Goal: Task Accomplishment & Management: Complete application form

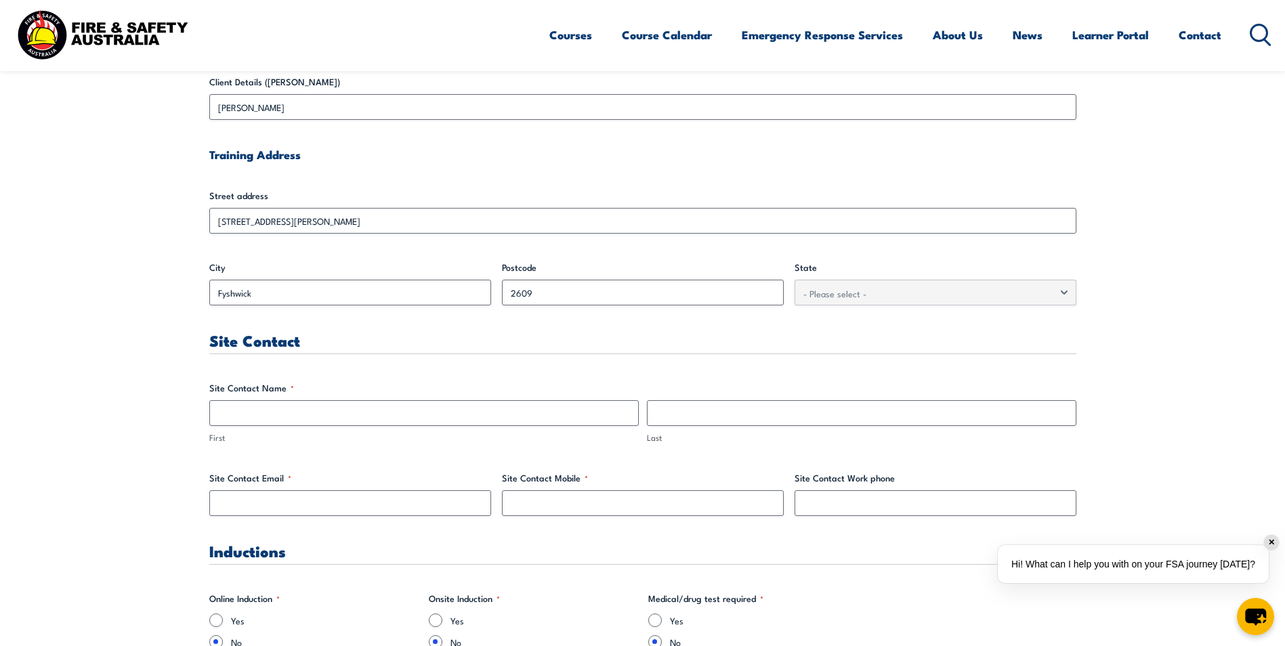
scroll to position [474, 0]
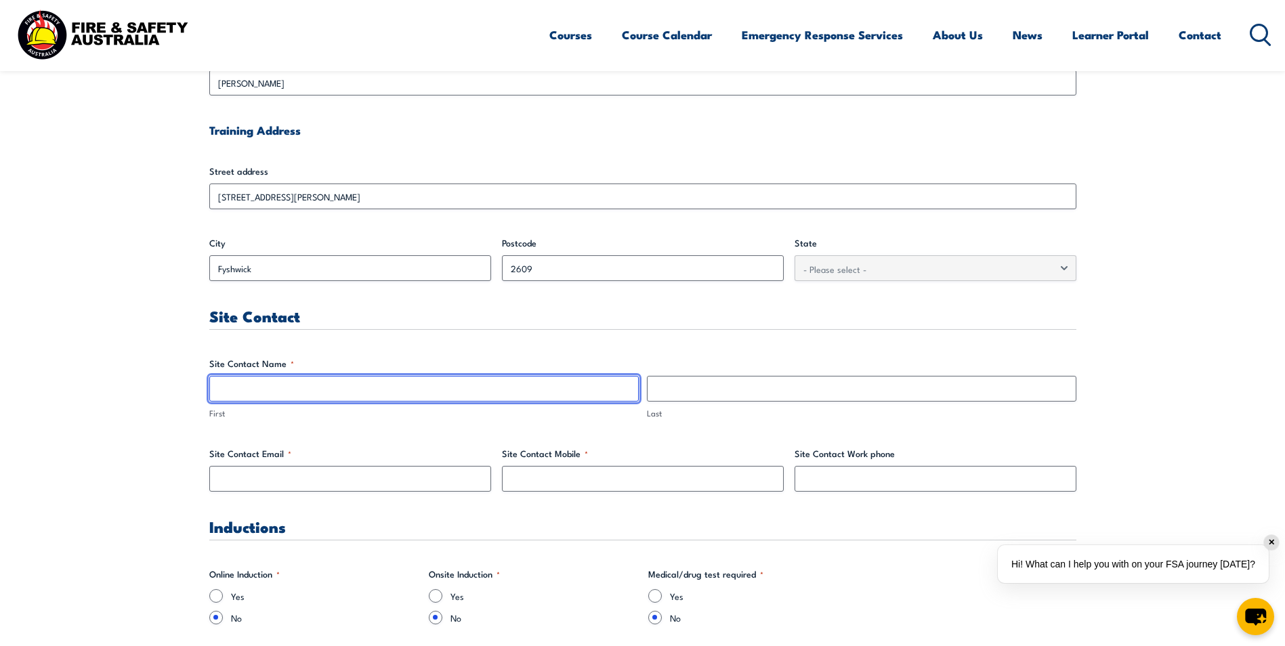
click at [274, 393] on input "First" at bounding box center [424, 389] width 430 height 26
type input "[PERSON_NAME]"
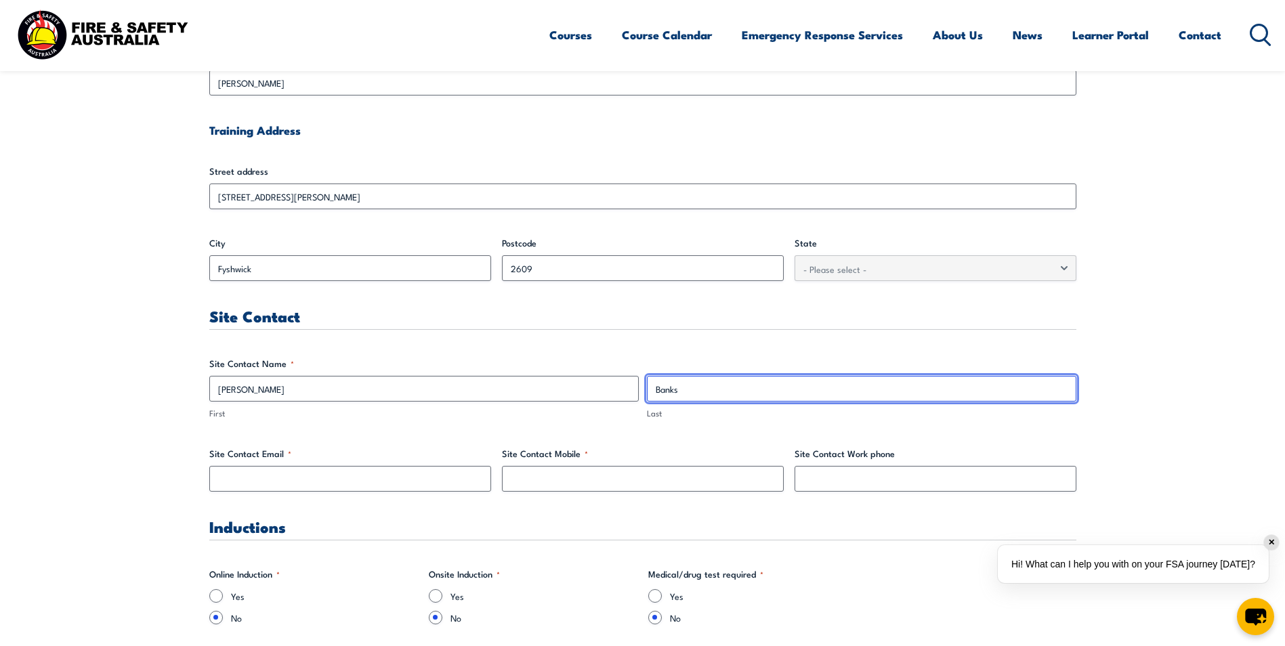
type input "Banks"
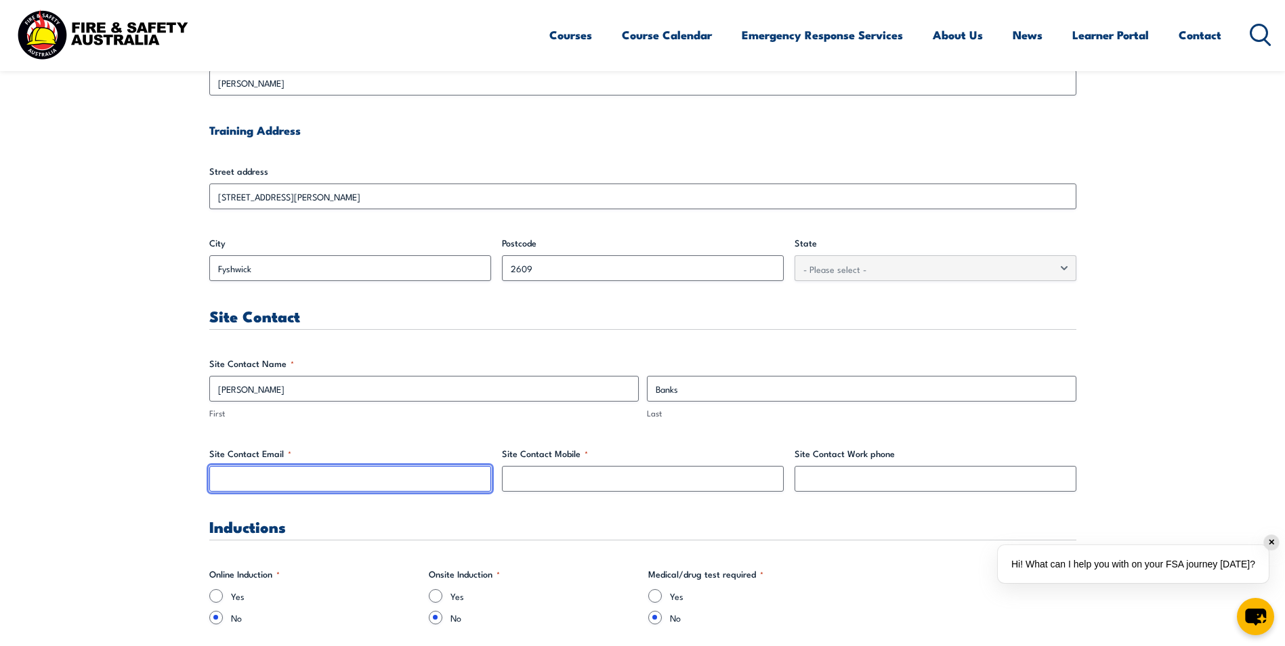
click at [459, 472] on input "Site Contact Email *" at bounding box center [350, 479] width 282 height 26
paste input "[PERSON_NAME][EMAIL_ADDRESS][DOMAIN_NAME]"
type input "[PERSON_NAME][EMAIL_ADDRESS][DOMAIN_NAME]"
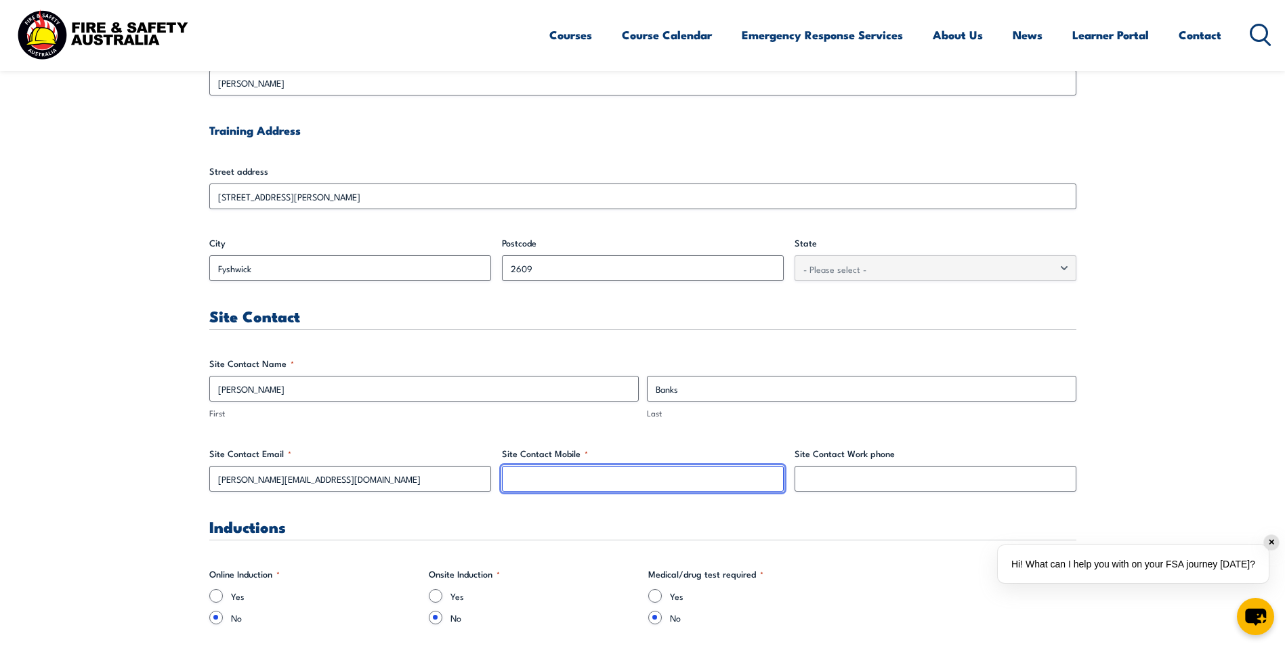
click at [686, 469] on input "Site Contact Mobile *" at bounding box center [643, 479] width 282 height 26
paste input "[PHONE_NUMBER]"
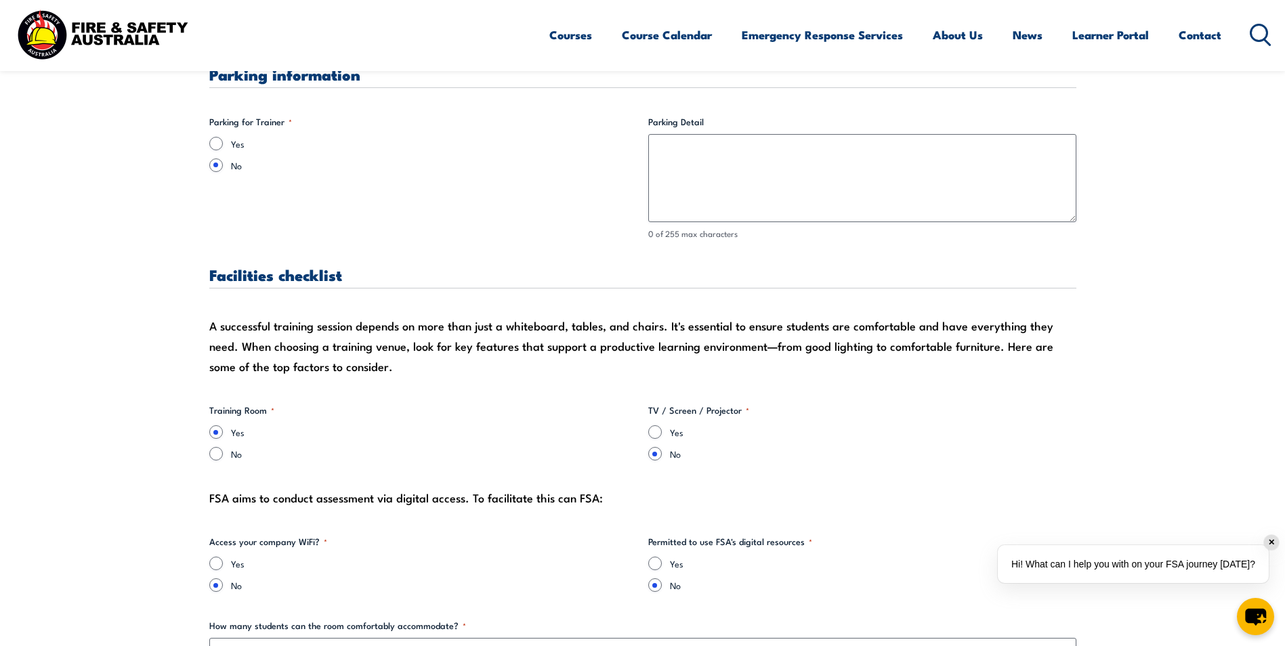
scroll to position [1084, 0]
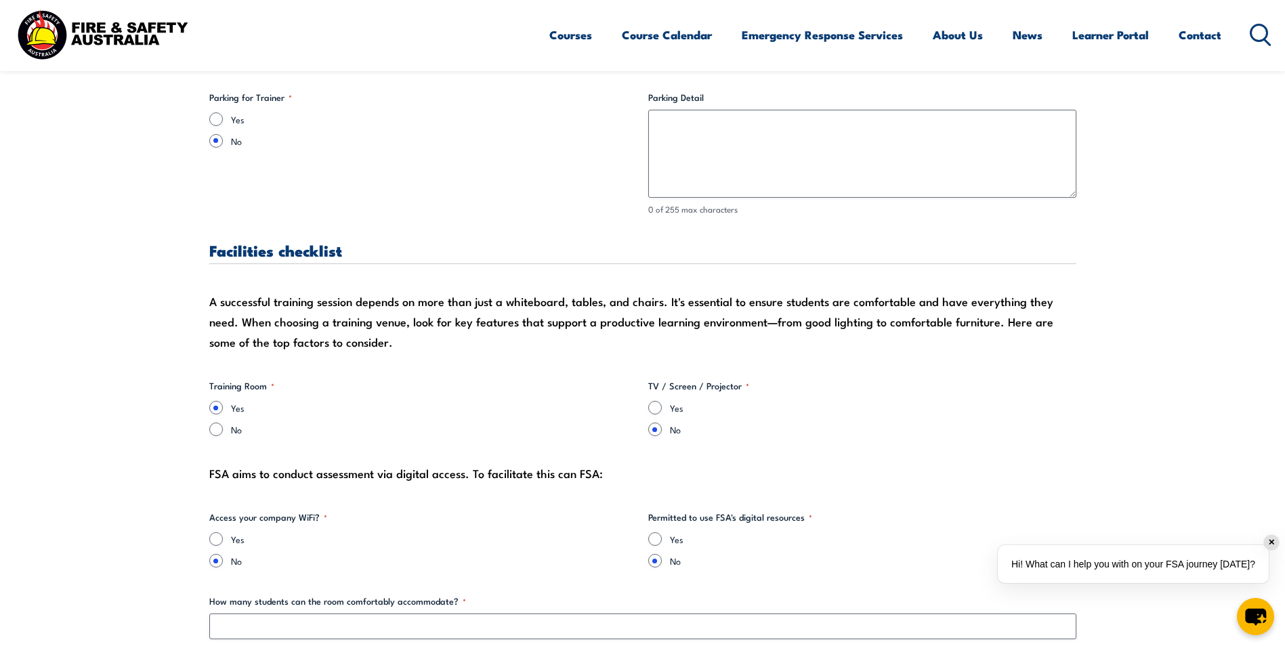
type input "[PHONE_NUMBER]"
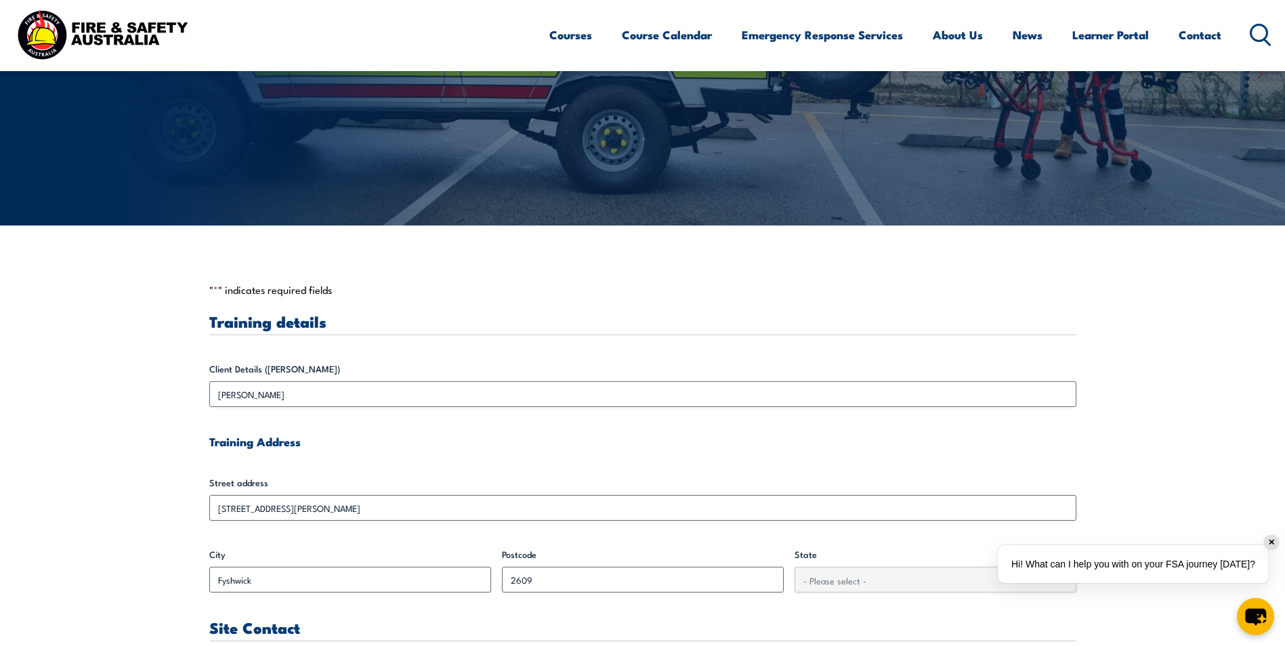
scroll to position [333, 0]
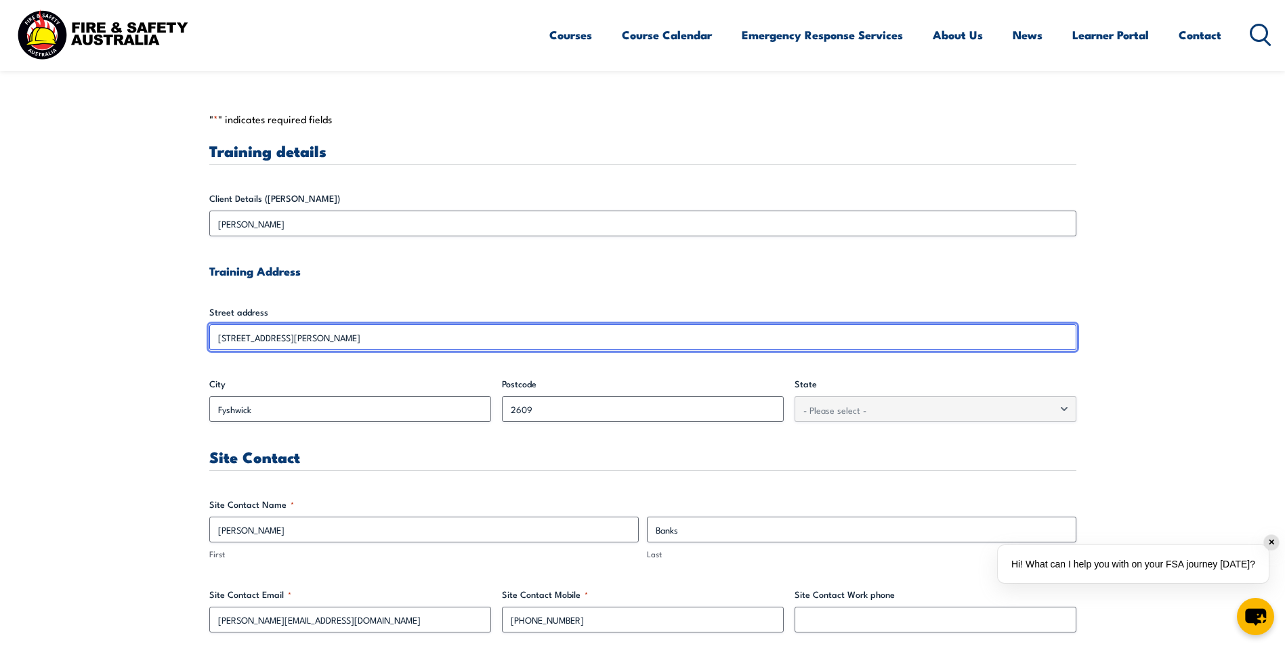
click at [217, 345] on input "[STREET_ADDRESS][PERSON_NAME]" at bounding box center [642, 337] width 867 height 26
click at [219, 335] on input "[STREET_ADDRESS][PERSON_NAME]" at bounding box center [642, 337] width 867 height 26
click at [224, 336] on input "[STREET_ADDRESS][PERSON_NAME]" at bounding box center [642, 337] width 867 height 26
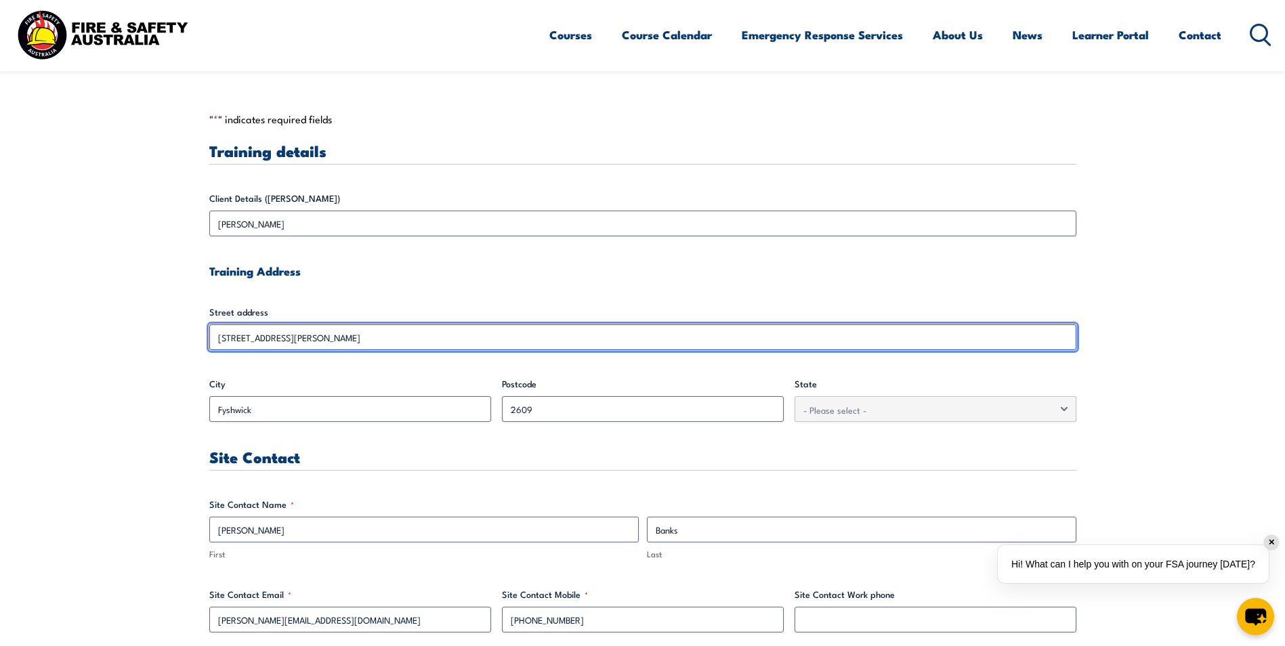
drag, startPoint x: 224, startPoint y: 336, endPoint x: 257, endPoint y: 340, distance: 33.4
click at [252, 339] on input "[STREET_ADDRESS][PERSON_NAME]" at bounding box center [642, 337] width 867 height 26
click at [306, 340] on input "[STREET_ADDRESS][PERSON_NAME]" at bounding box center [642, 337] width 867 height 26
click at [209, 350] on div at bounding box center [209, 350] width 0 height 0
click at [328, 329] on input "[STREET_ADDRESS][PERSON_NAME]" at bounding box center [642, 337] width 867 height 26
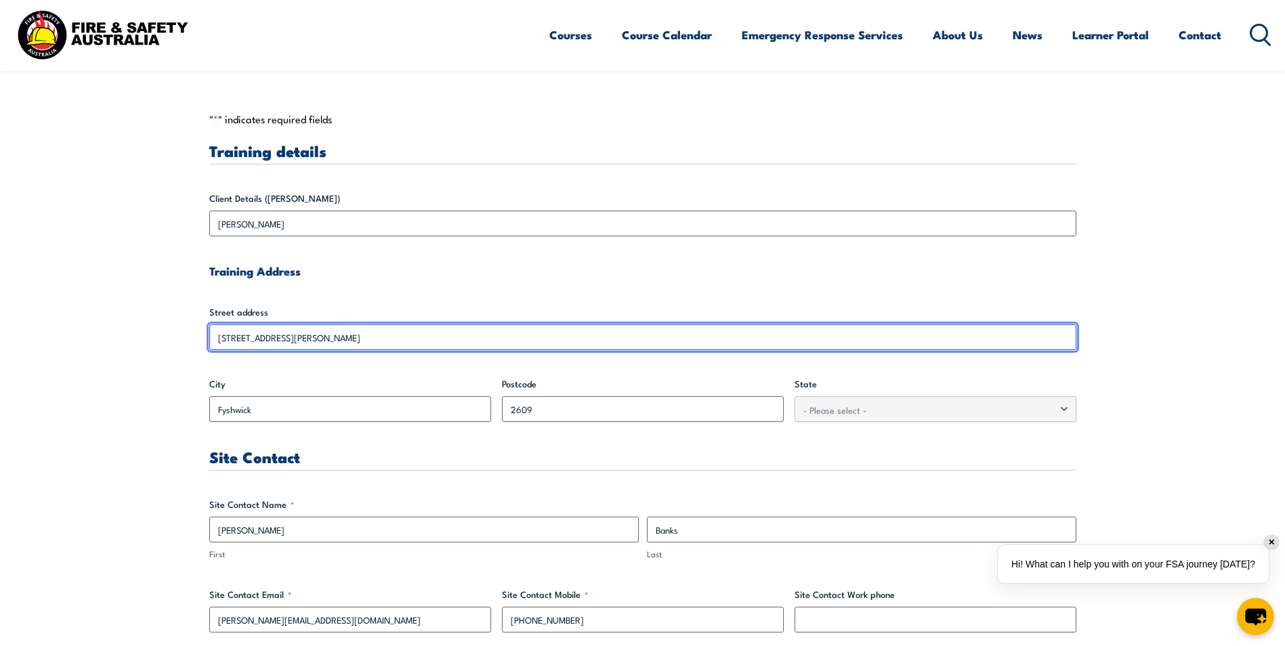
click at [328, 331] on input "[STREET_ADDRESS][PERSON_NAME]" at bounding box center [642, 337] width 867 height 26
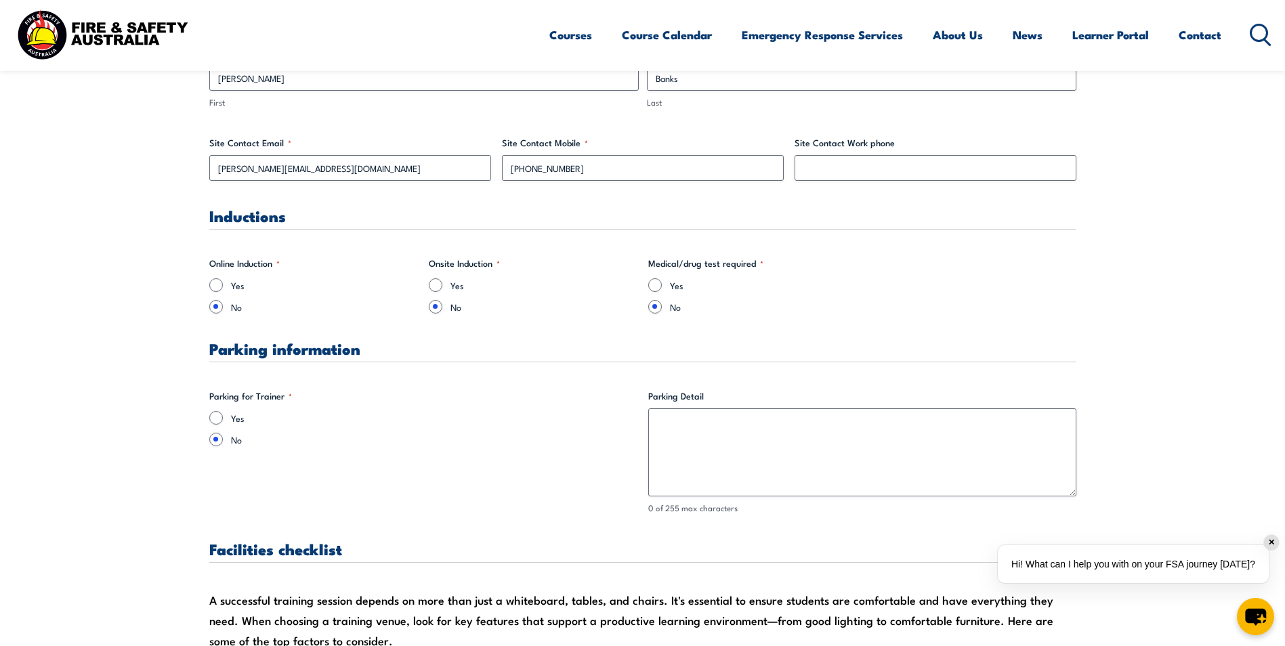
scroll to position [808, 0]
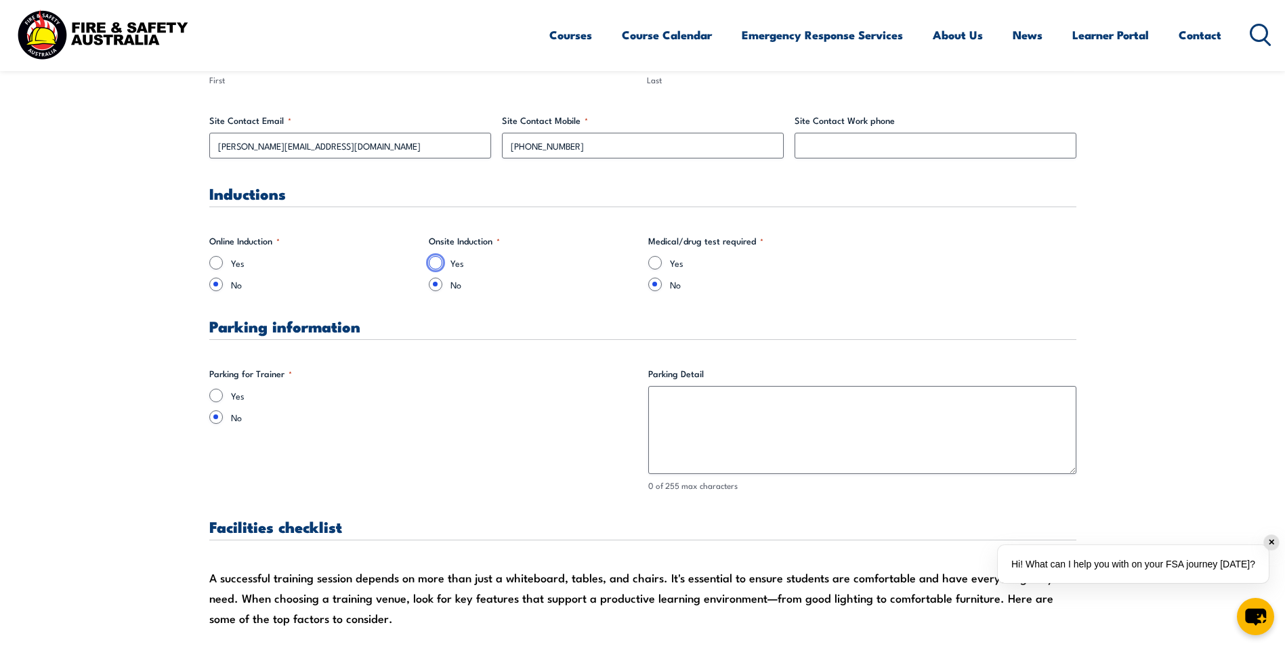
click at [440, 264] on input "Yes" at bounding box center [436, 263] width 14 height 14
radio input "true"
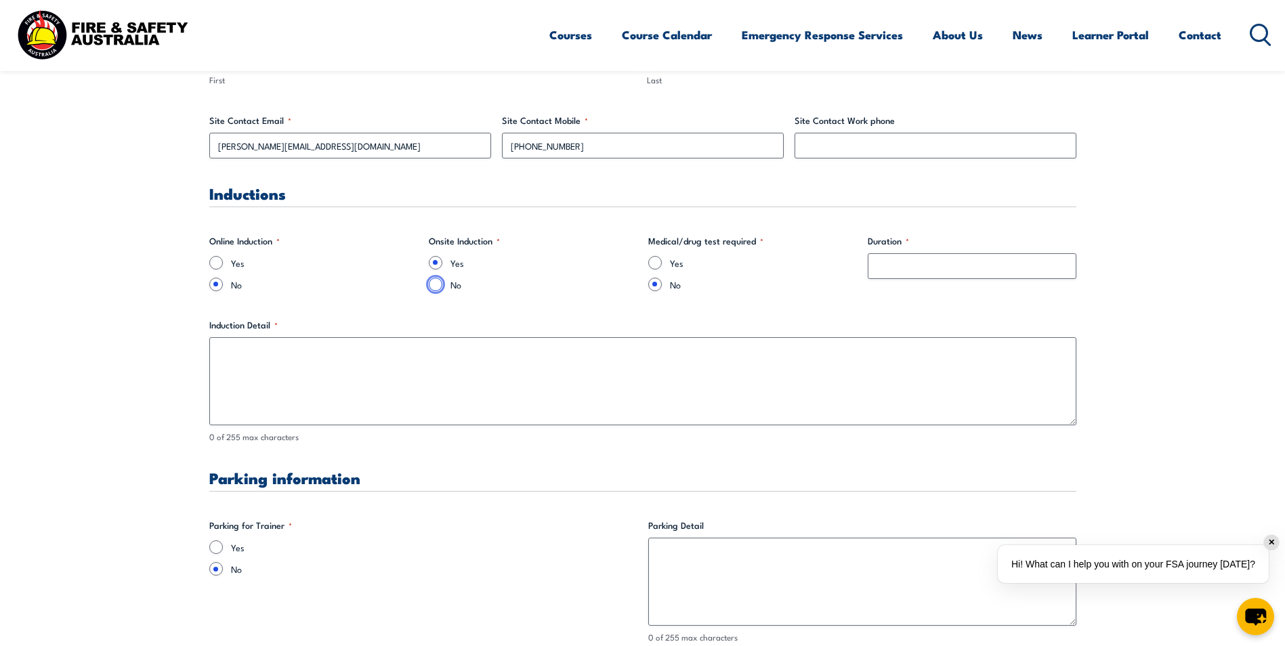
click at [434, 287] on input "No" at bounding box center [436, 285] width 14 height 14
radio input "true"
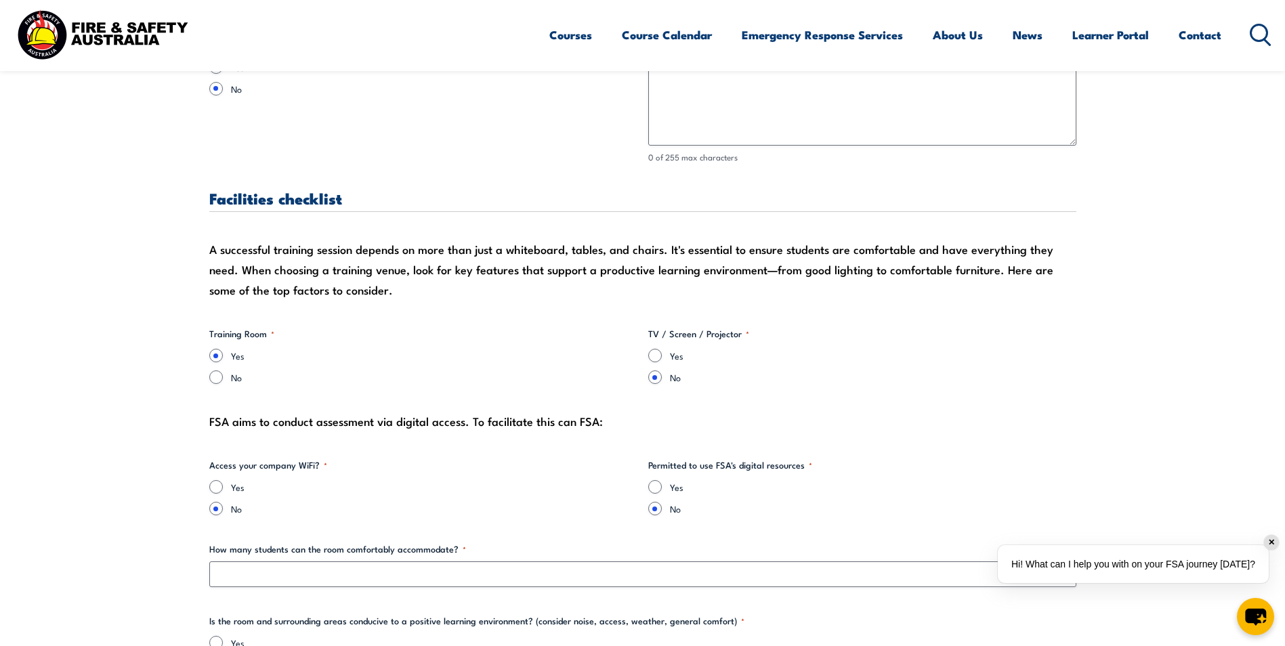
scroll to position [1214, 0]
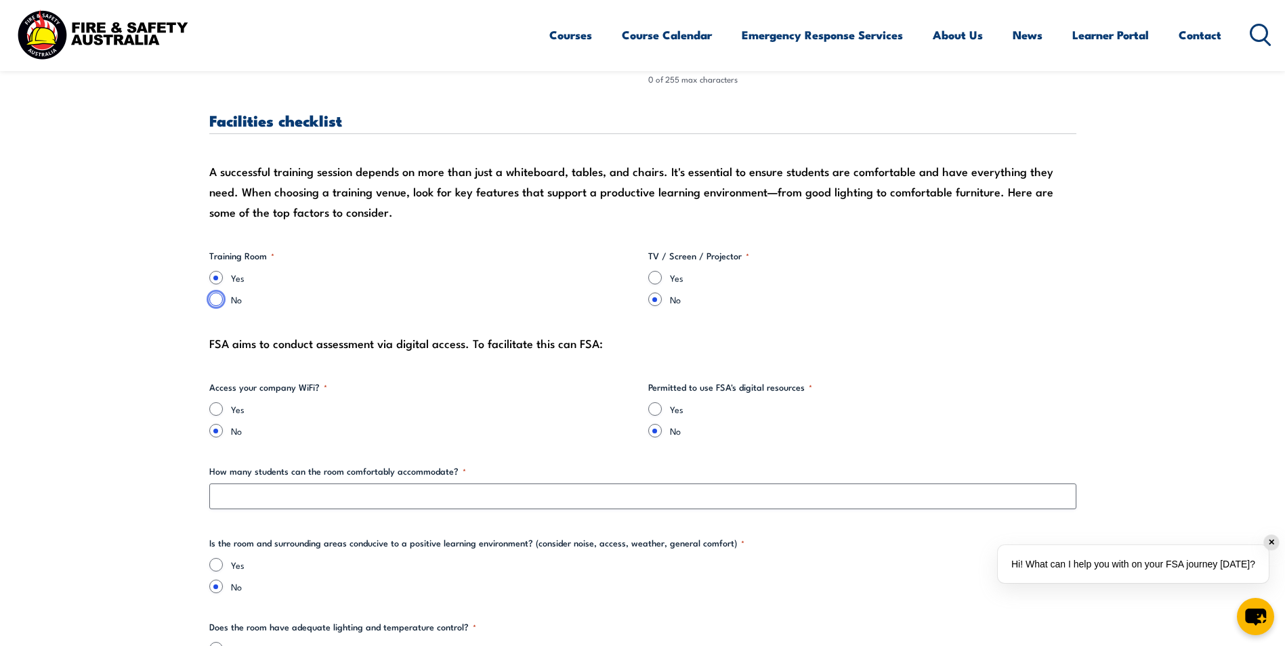
click at [219, 304] on input "No" at bounding box center [216, 300] width 14 height 14
radio input "true"
click at [653, 278] on input "Yes" at bounding box center [655, 278] width 14 height 14
radio input "true"
click at [212, 272] on input "Yes" at bounding box center [216, 278] width 14 height 14
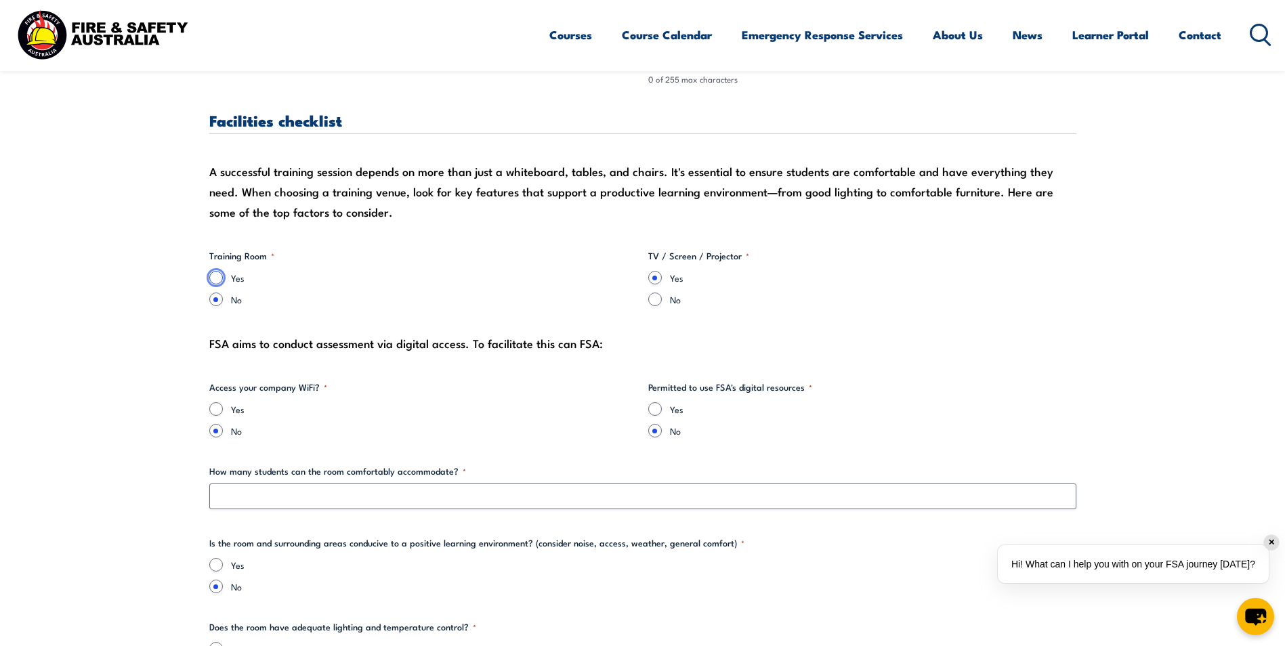
radio input "true"
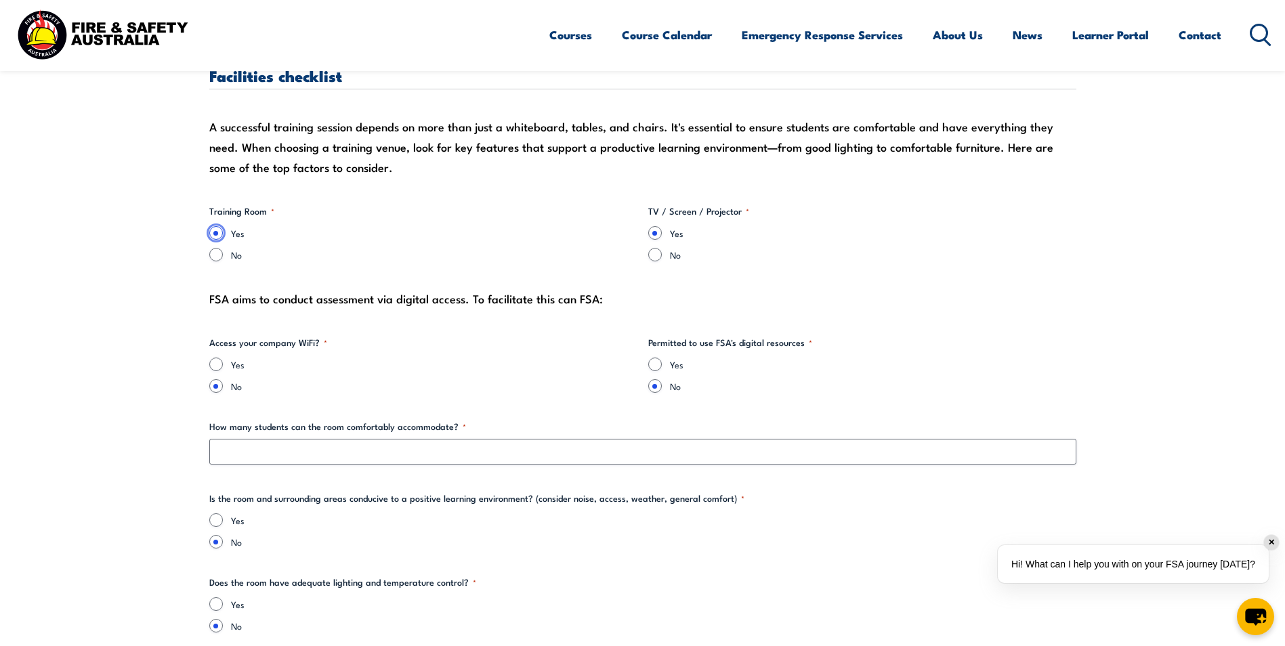
scroll to position [1282, 0]
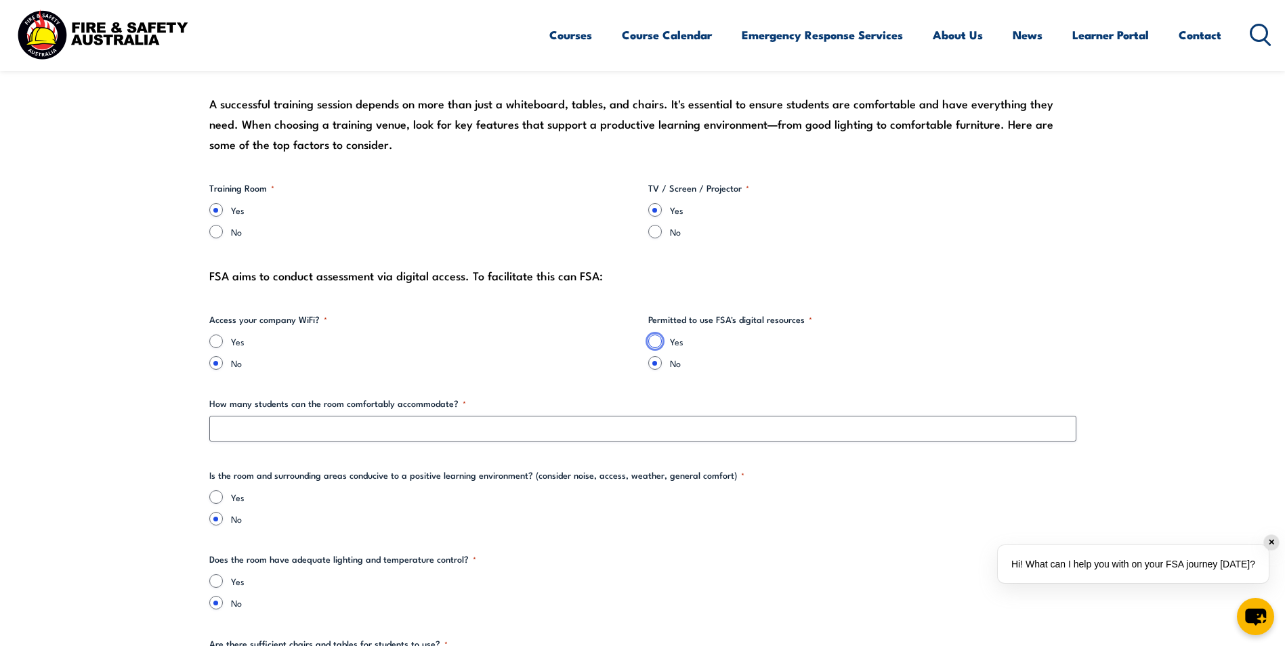
click at [654, 340] on input "Yes" at bounding box center [655, 342] width 14 height 14
radio input "true"
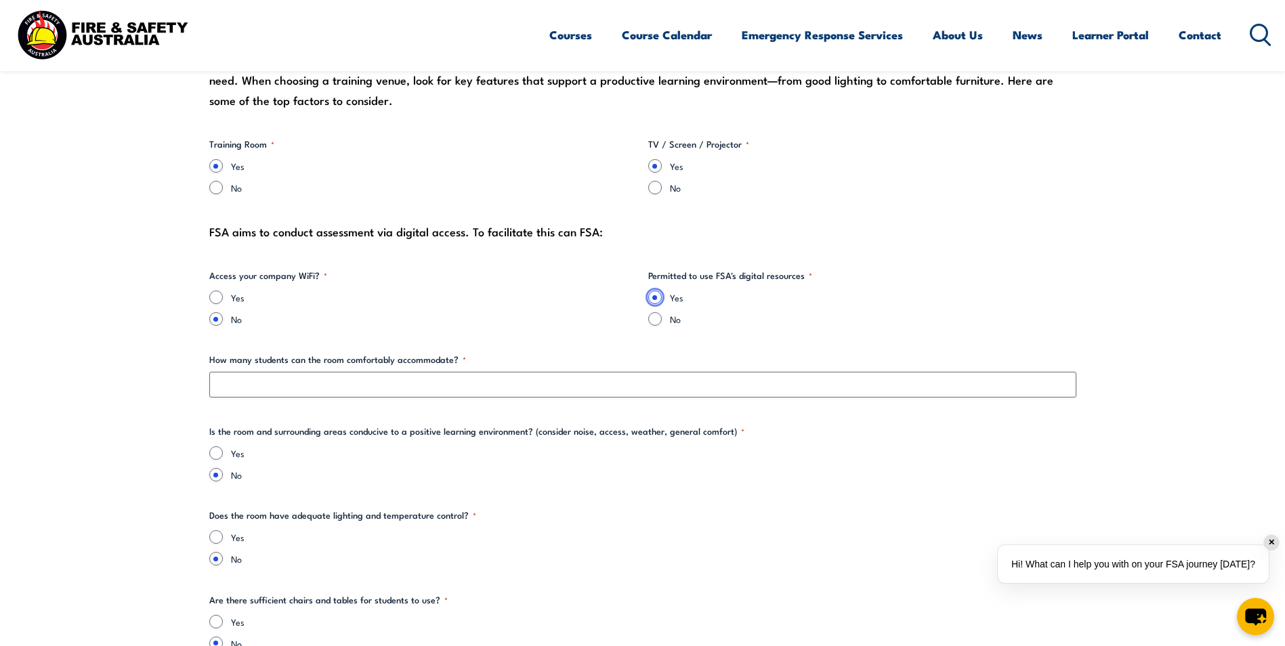
scroll to position [1349, 0]
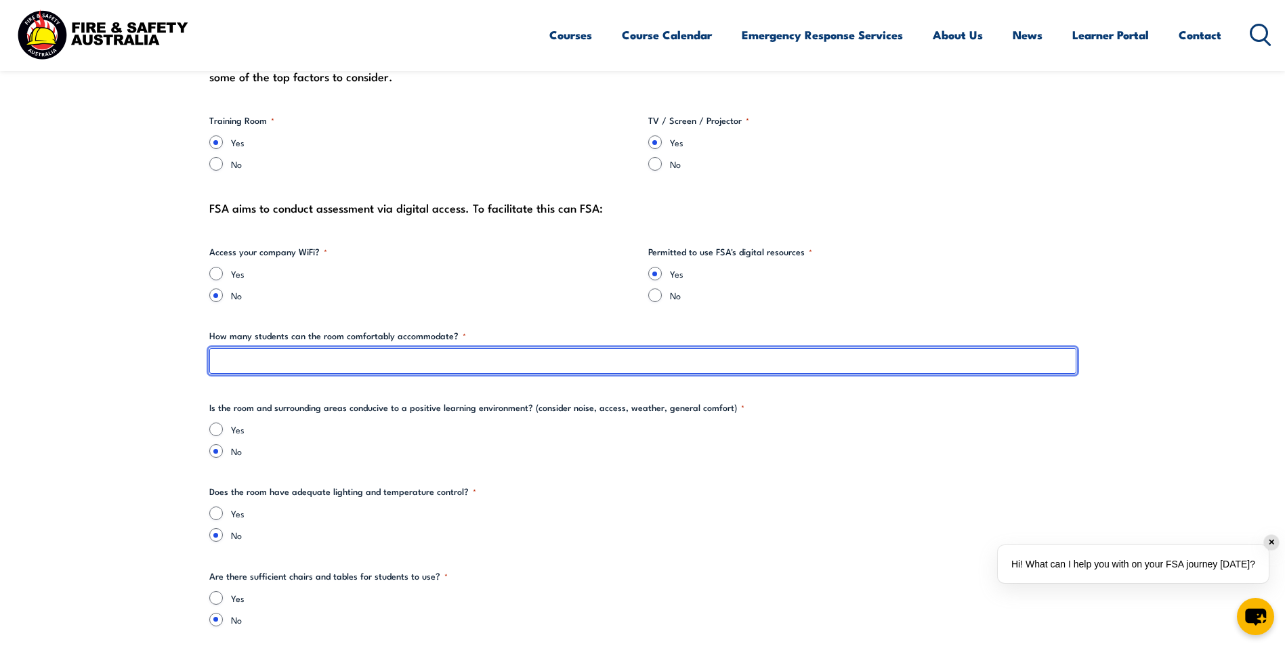
click at [278, 360] on input "How many students can the room comfortably accommodate? *" at bounding box center [642, 361] width 867 height 26
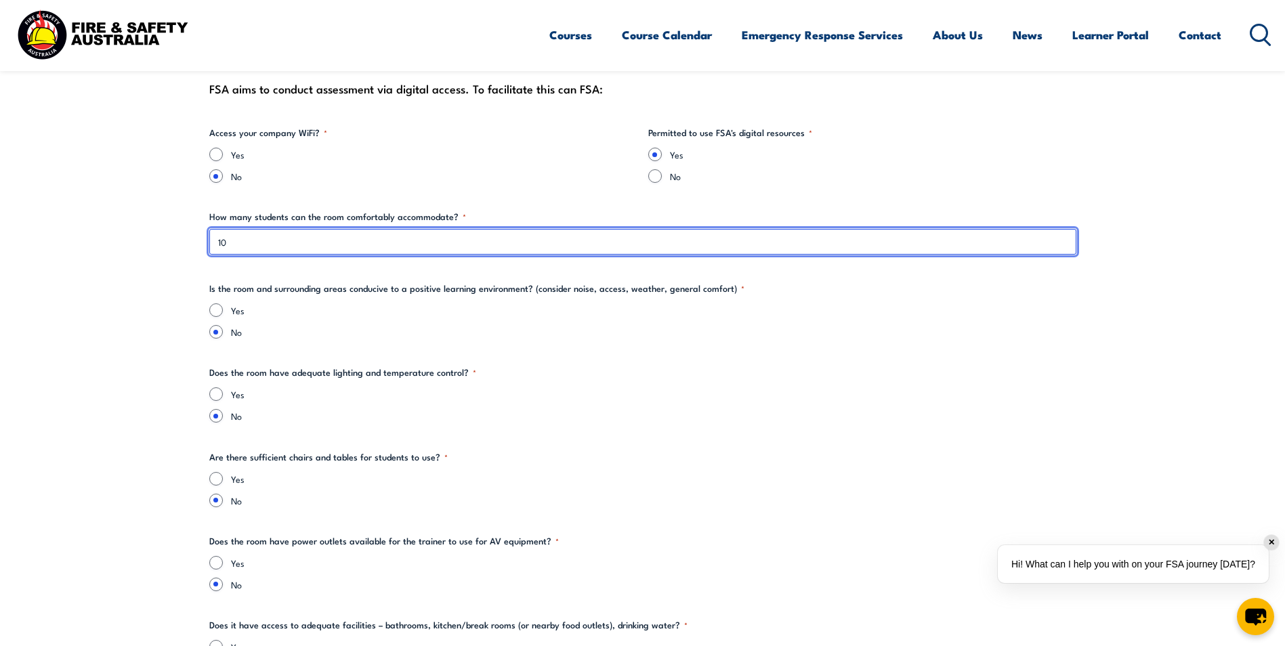
scroll to position [1485, 0]
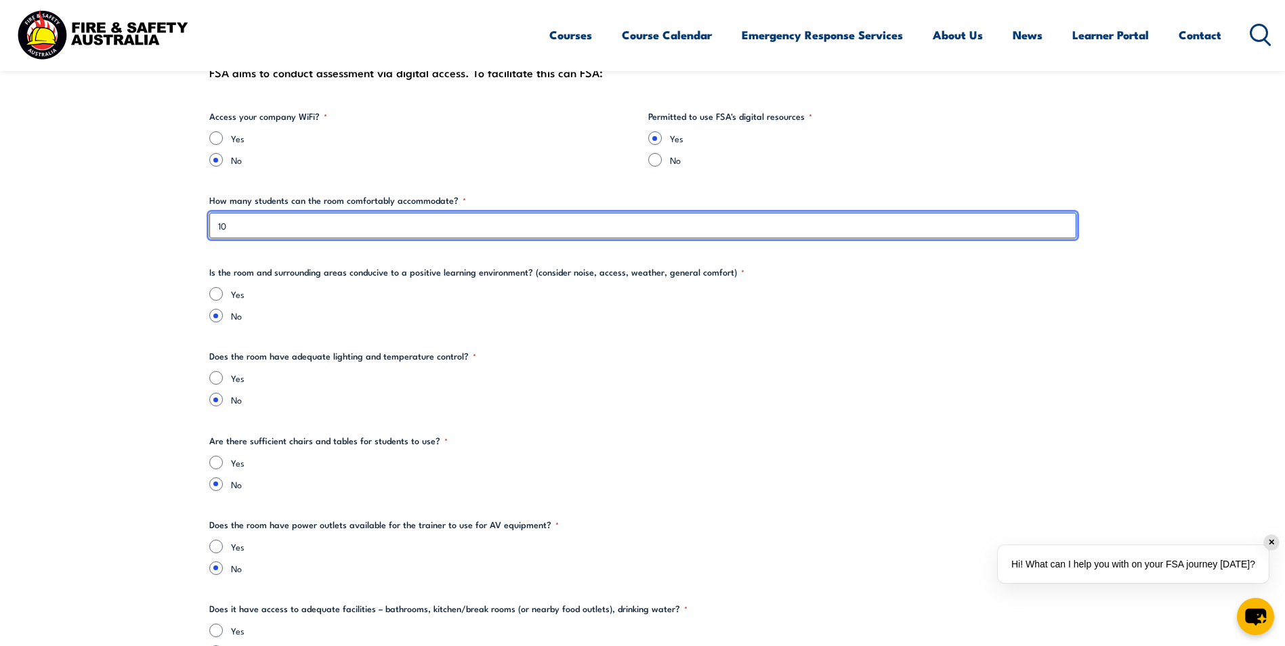
type input "10"
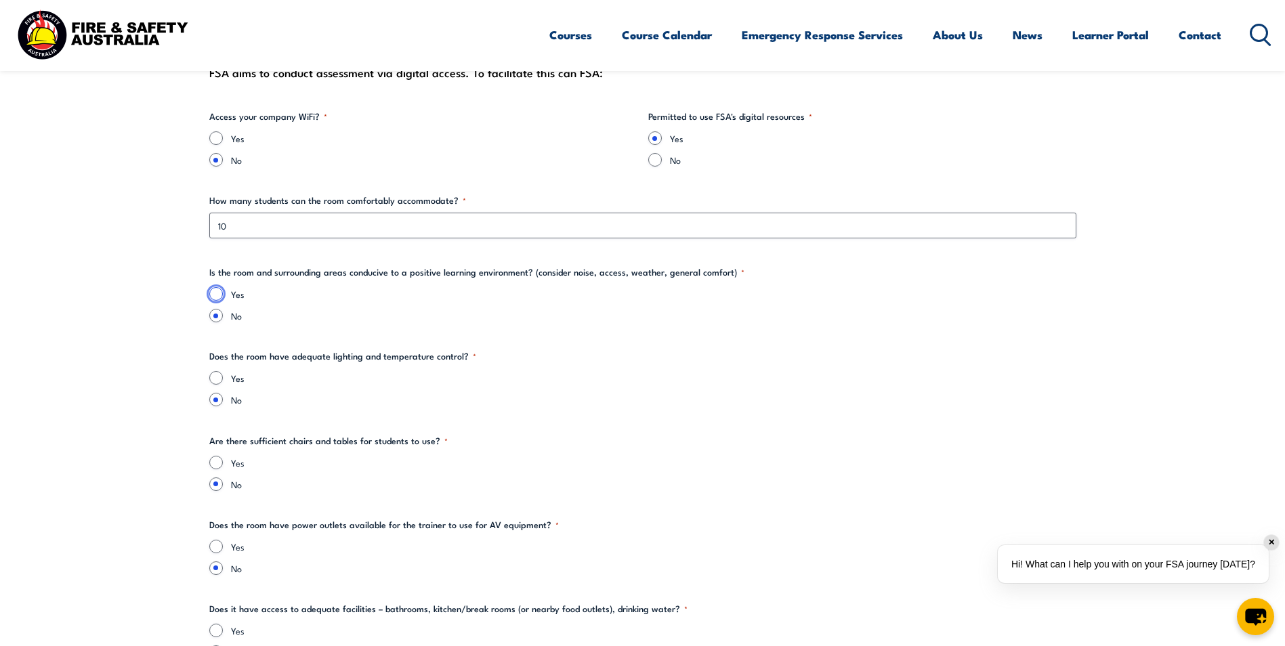
click at [215, 294] on input "Yes" at bounding box center [216, 294] width 14 height 14
radio input "true"
click at [215, 375] on input "Yes" at bounding box center [216, 378] width 14 height 14
radio input "true"
click at [215, 463] on input "Yes" at bounding box center [216, 463] width 14 height 14
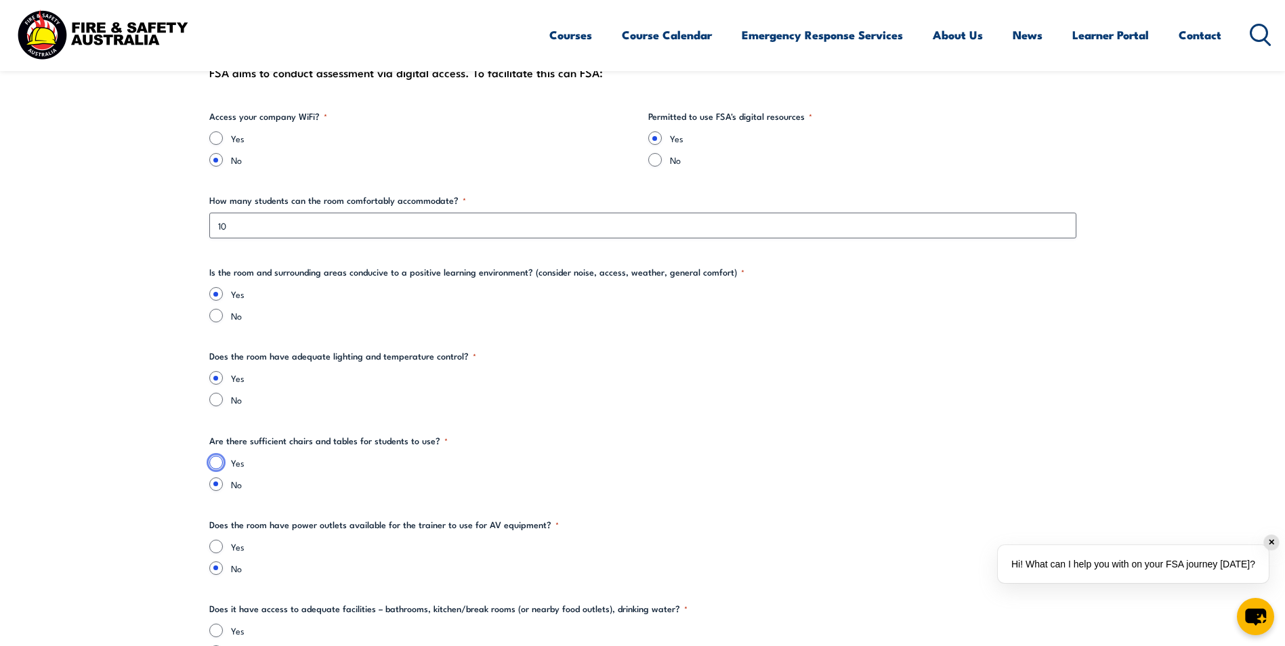
radio input "true"
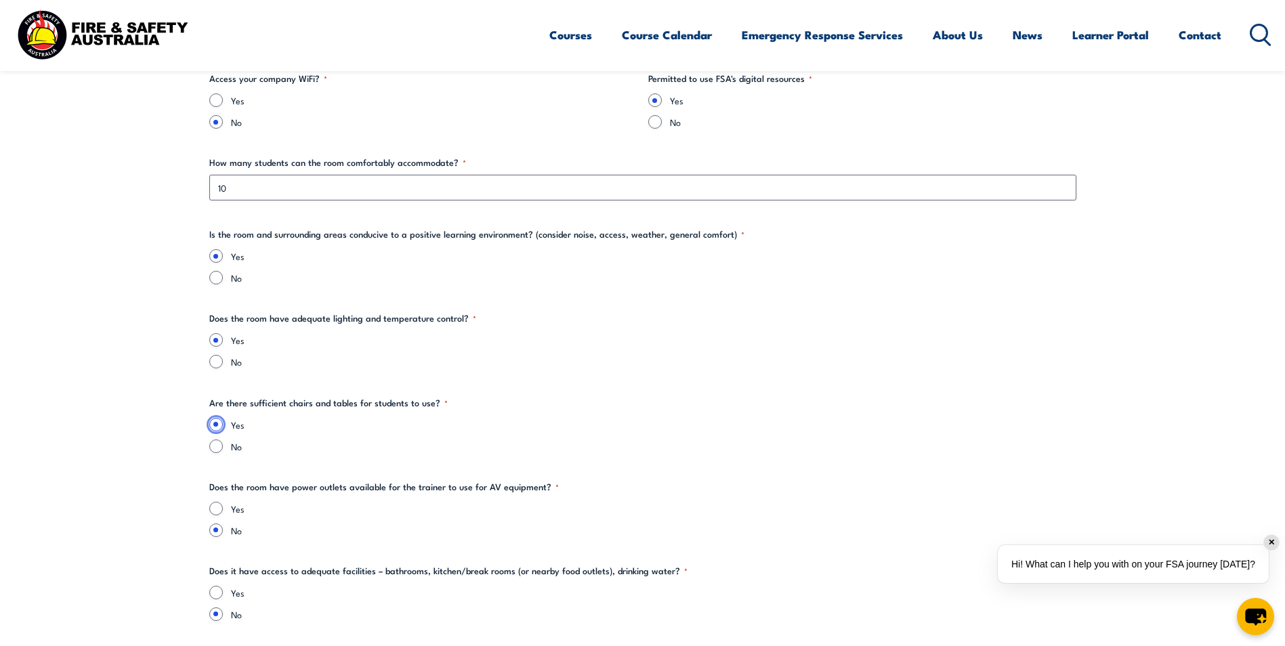
scroll to position [1620, 0]
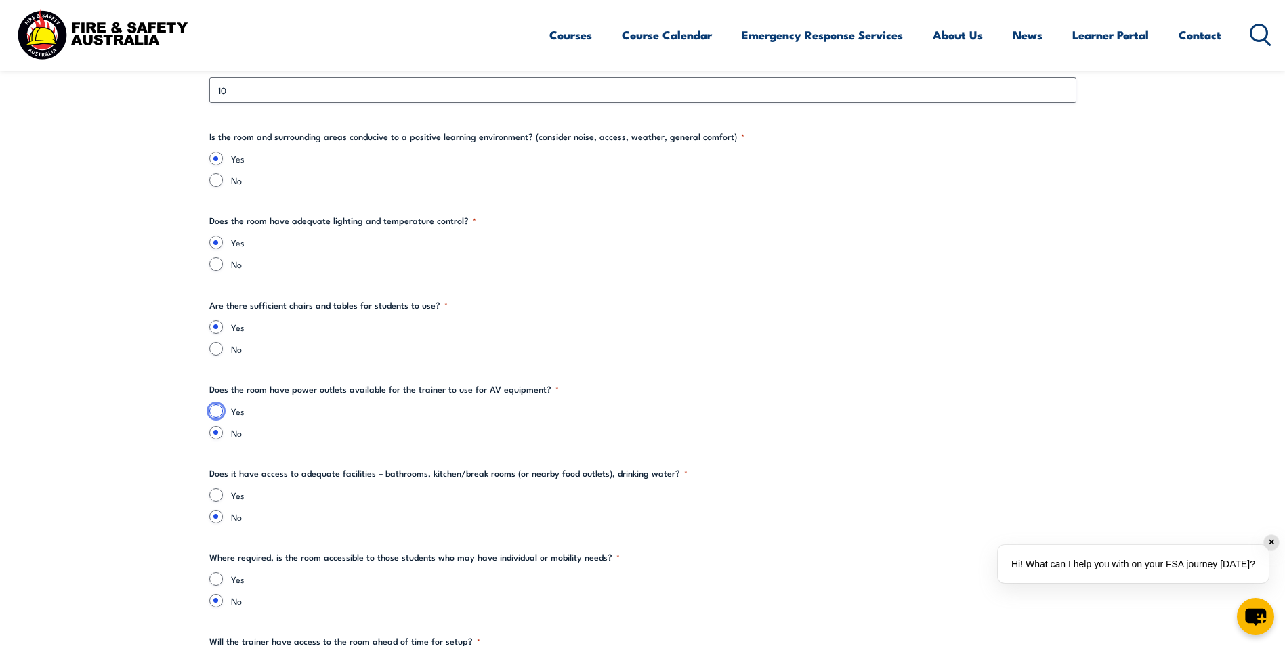
click at [214, 412] on input "Yes" at bounding box center [216, 411] width 14 height 14
radio input "true"
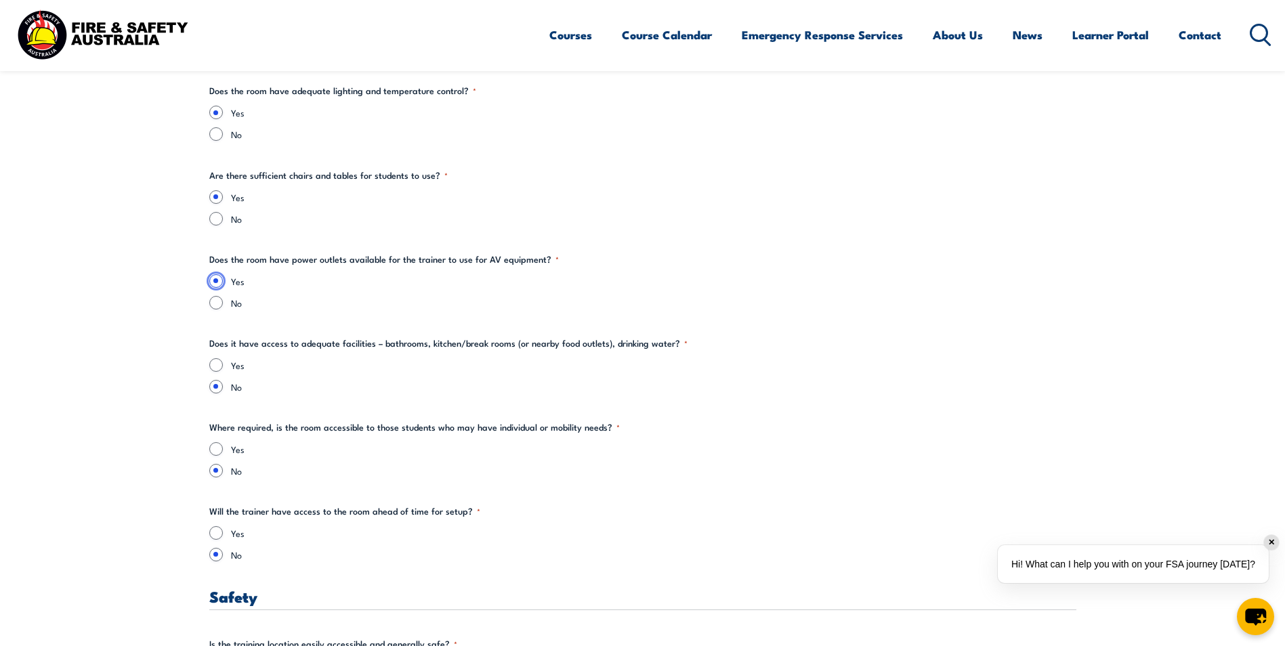
scroll to position [1756, 0]
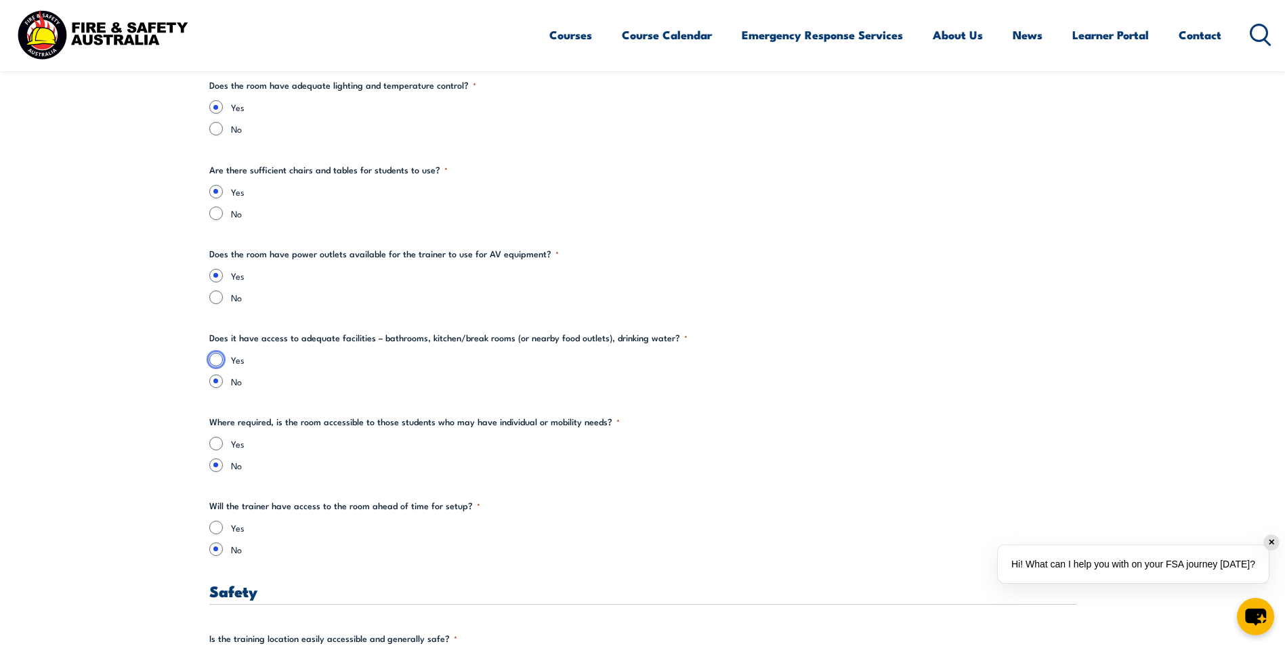
click at [219, 360] on input "Yes" at bounding box center [216, 360] width 14 height 14
radio input "true"
click at [215, 442] on input "Yes" at bounding box center [216, 444] width 14 height 14
radio input "true"
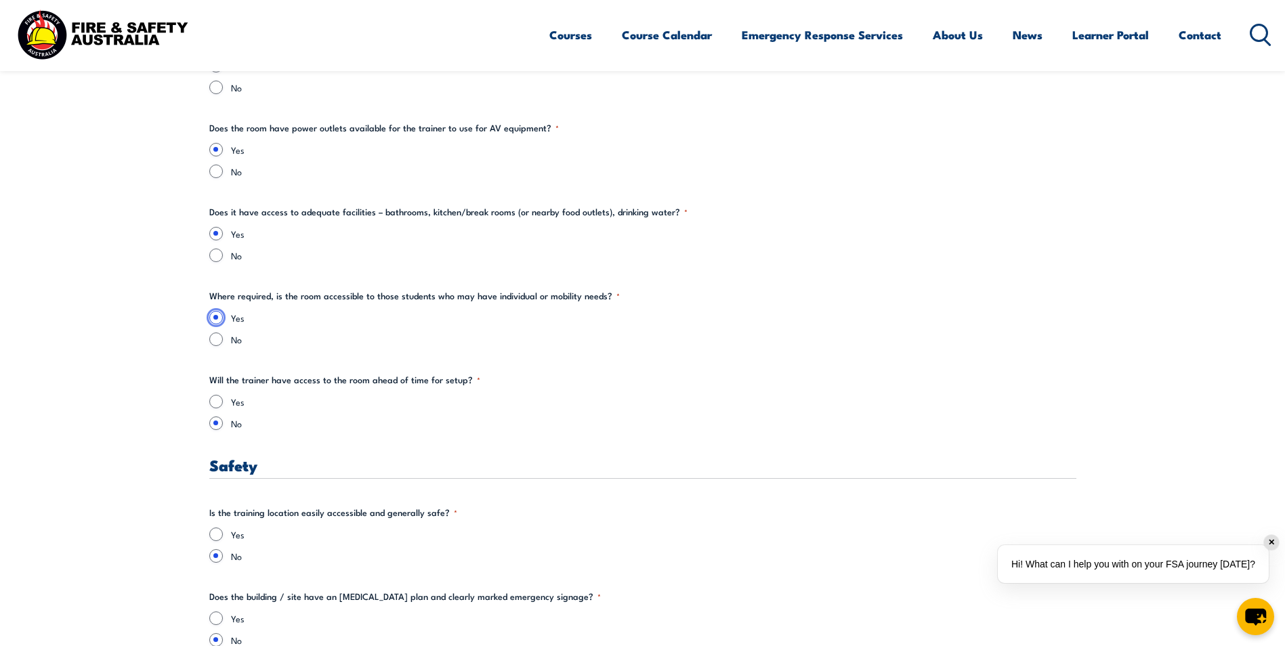
scroll to position [1891, 0]
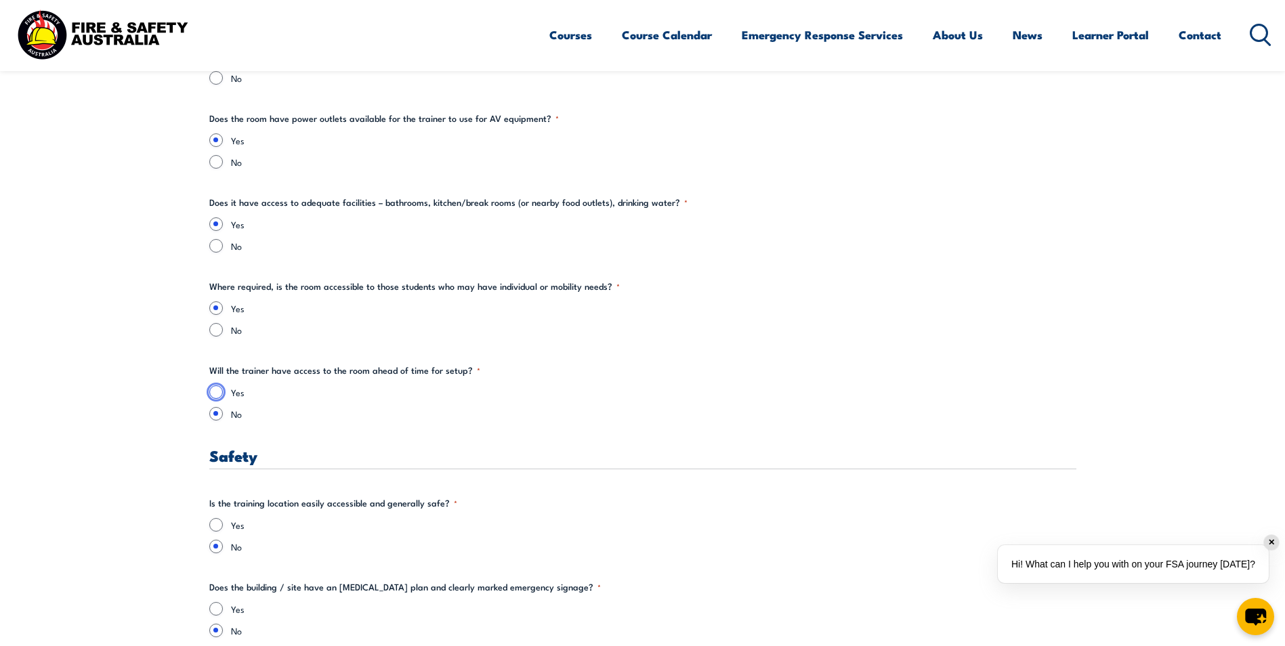
click at [218, 393] on input "Yes" at bounding box center [216, 392] width 14 height 14
radio input "true"
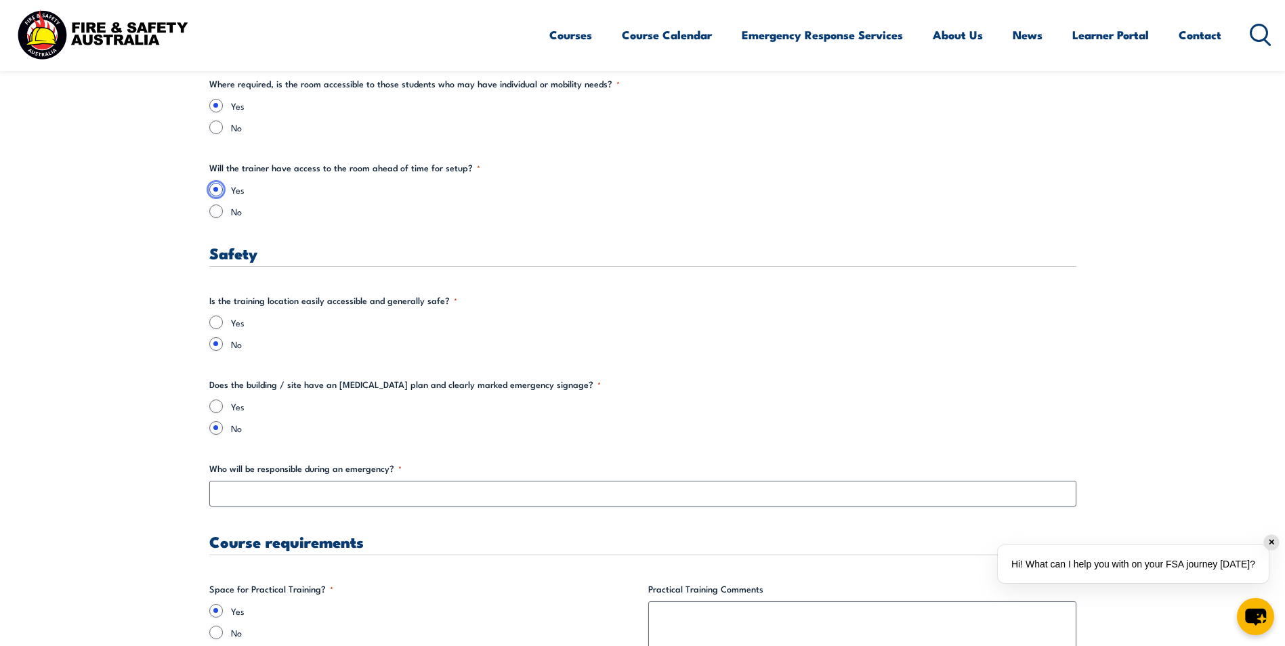
scroll to position [2095, 0]
click at [218, 320] on input "Yes" at bounding box center [216, 322] width 14 height 14
radio input "true"
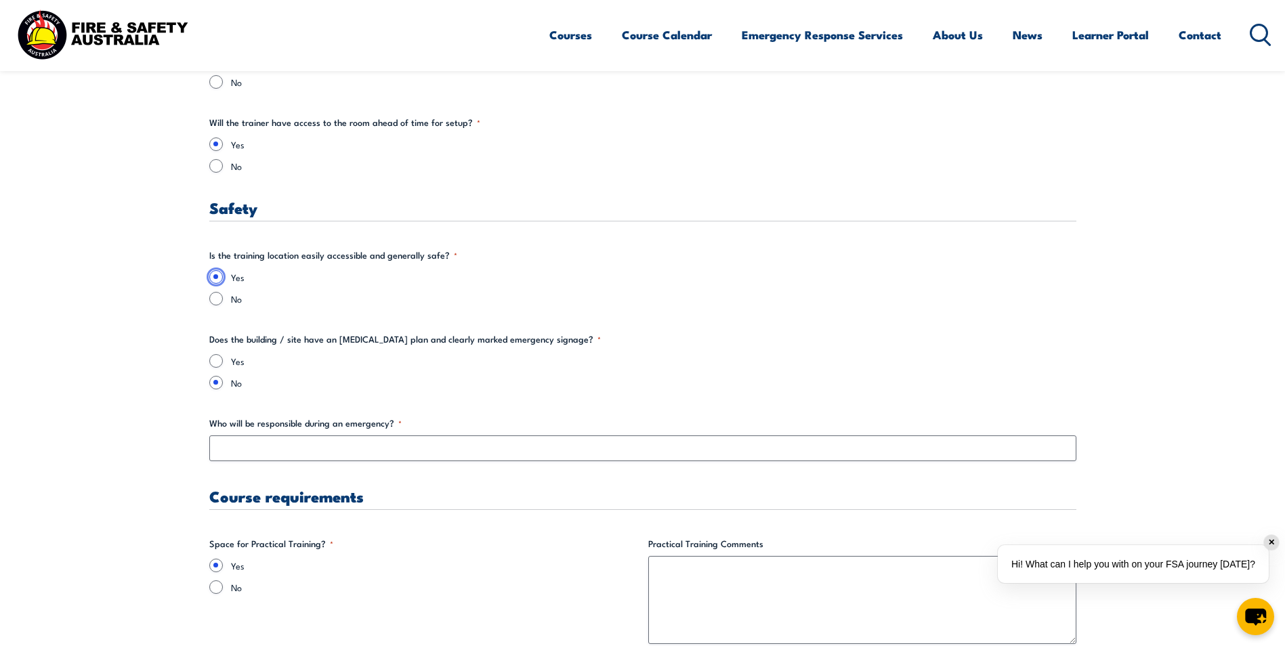
scroll to position [2162, 0]
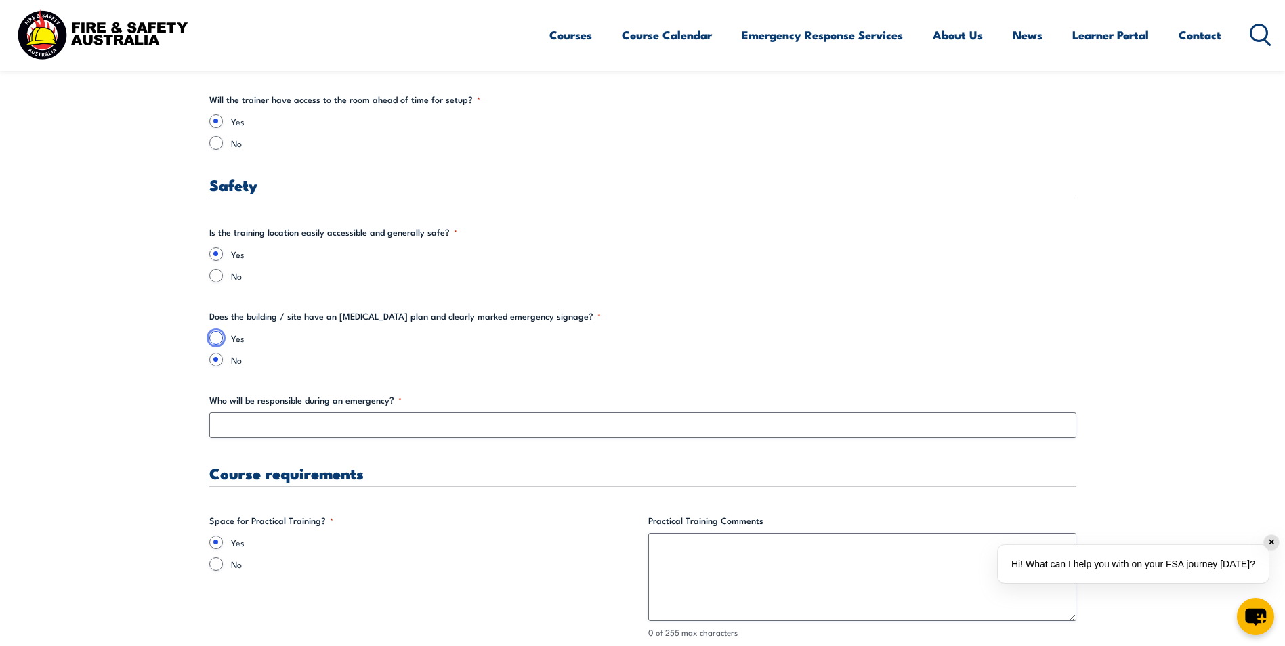
click at [215, 339] on input "Yes" at bounding box center [216, 338] width 14 height 14
radio input "true"
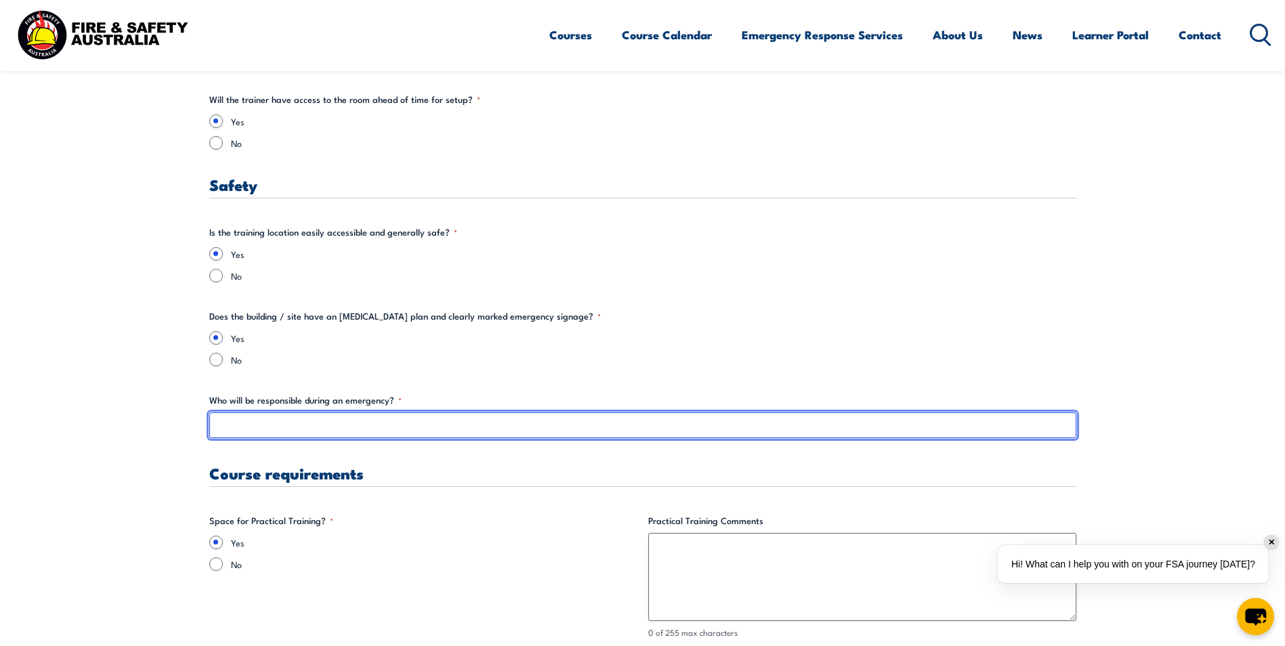
click at [257, 425] on input "Who will be responsible during an emergency? *" at bounding box center [642, 426] width 867 height 26
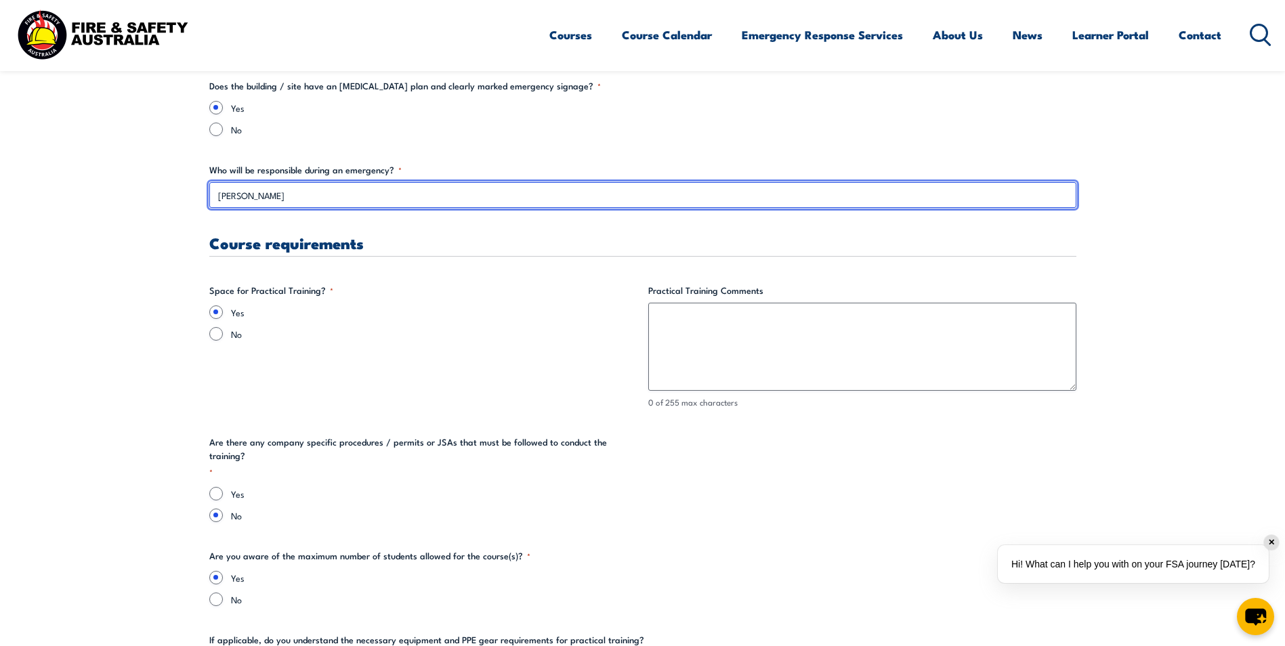
scroll to position [2433, 0]
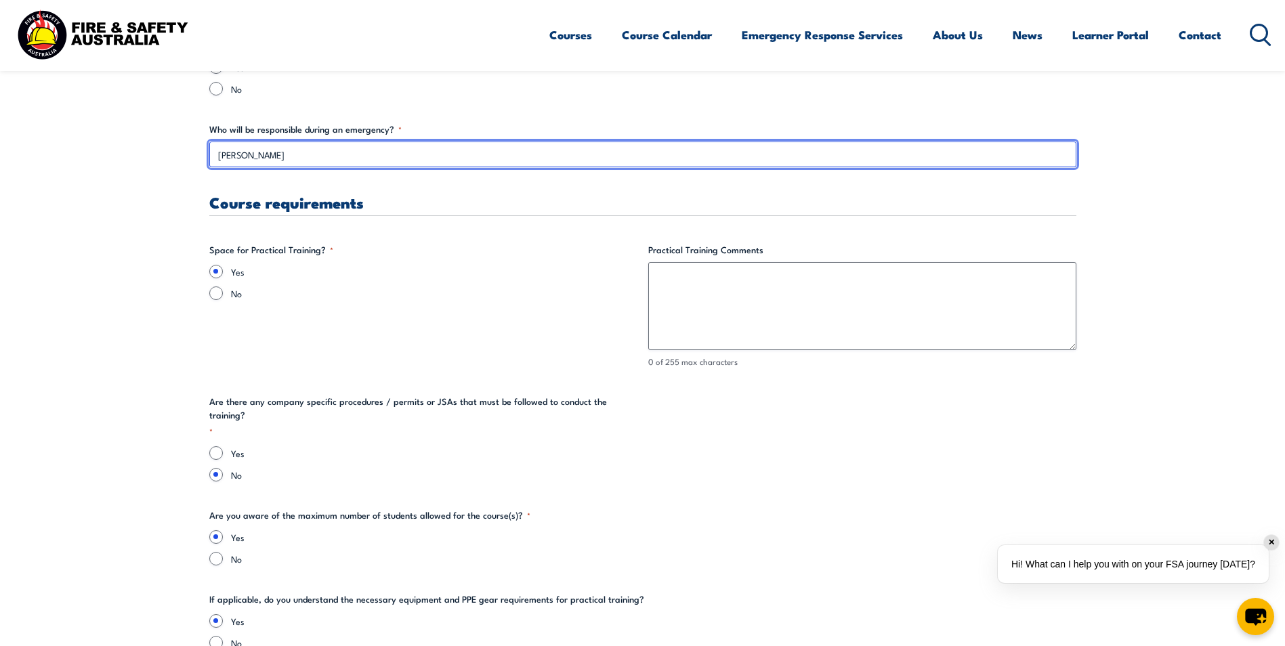
type input "[PERSON_NAME]"
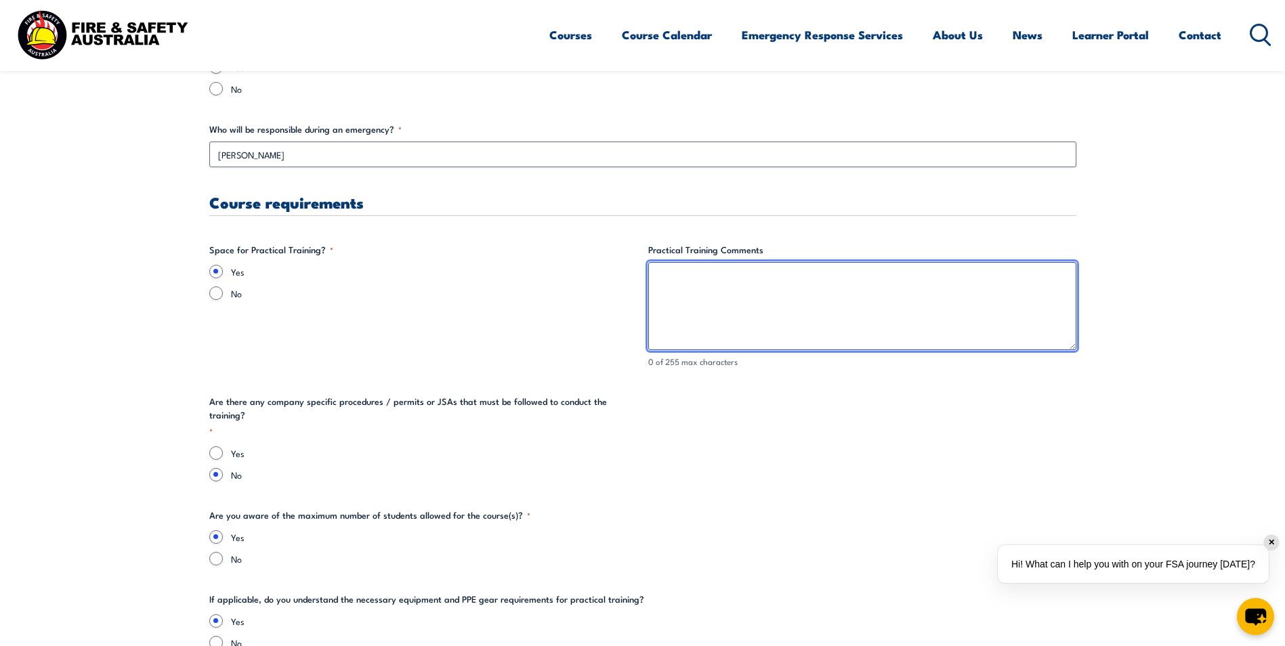
click at [648, 276] on textarea "Practical Training Comments" at bounding box center [862, 306] width 428 height 88
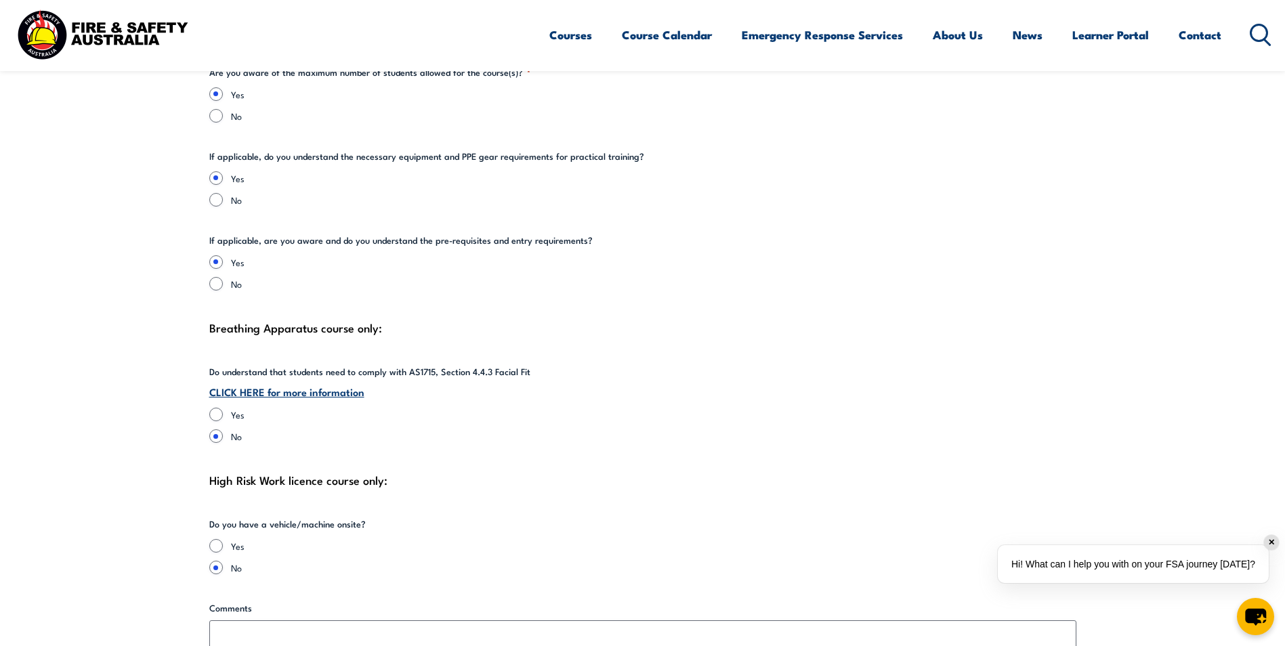
scroll to position [2908, 0]
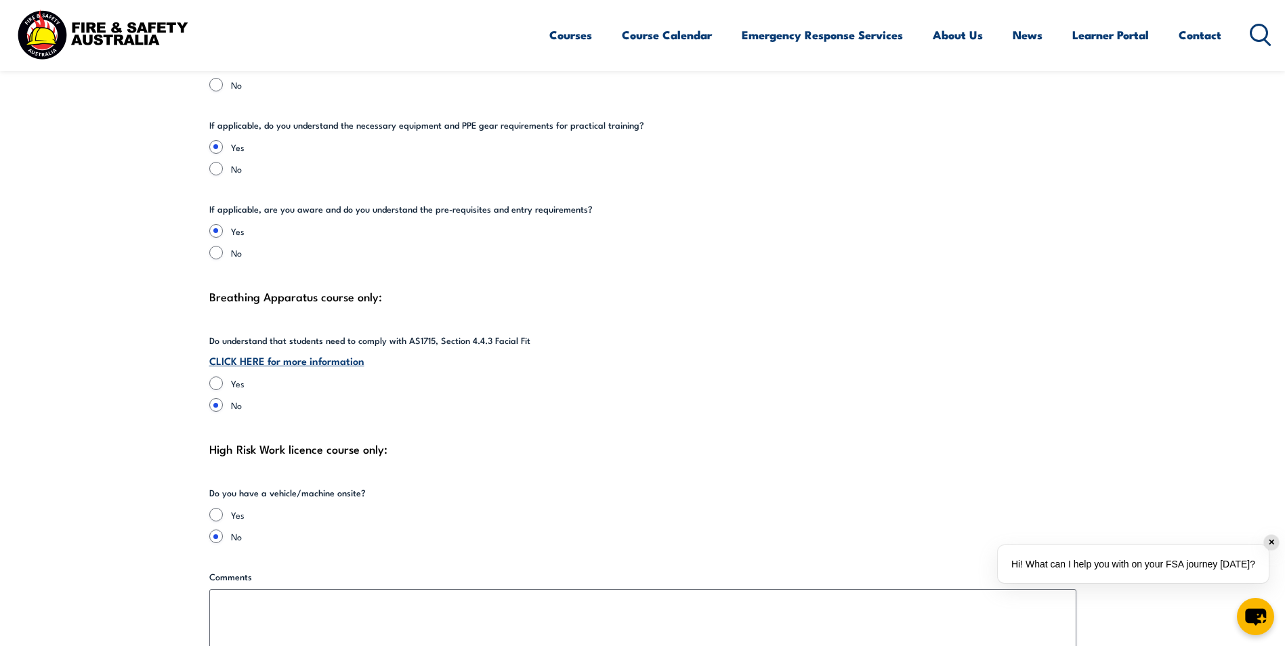
type textarea "Trainer to work with [PERSON_NAME] on practical training requirements. Once tra…"
click at [211, 377] on input "Yes" at bounding box center [216, 384] width 14 height 14
radio input "true"
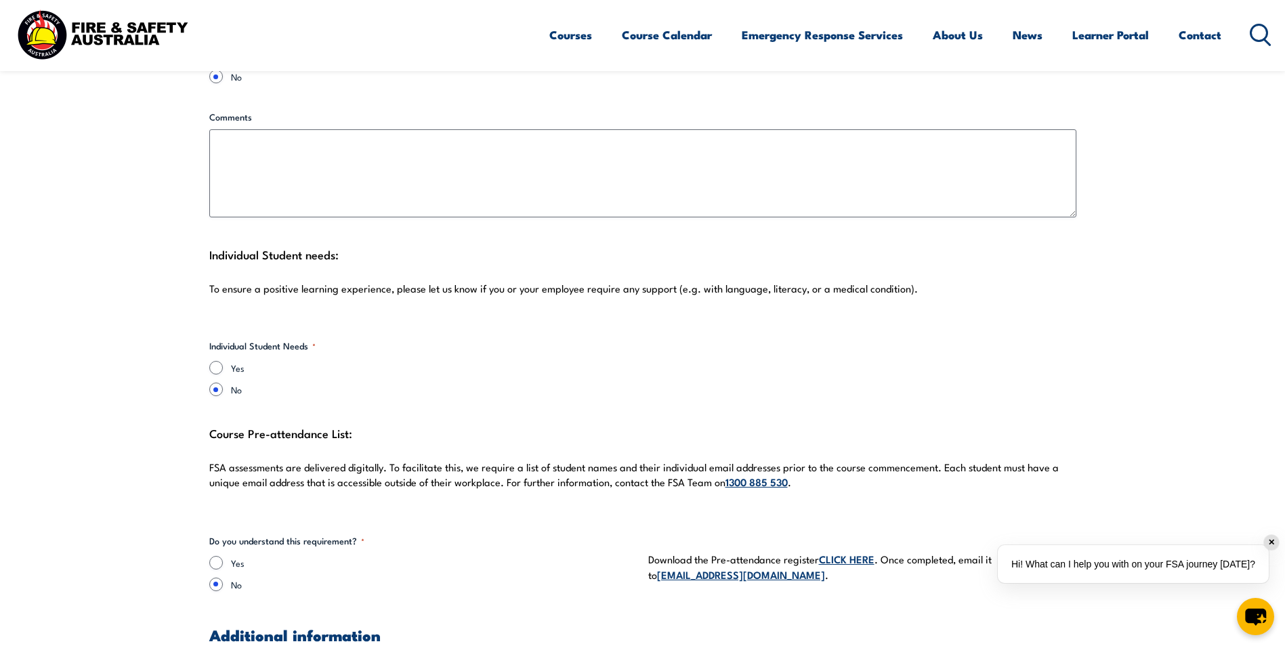
scroll to position [3450, 0]
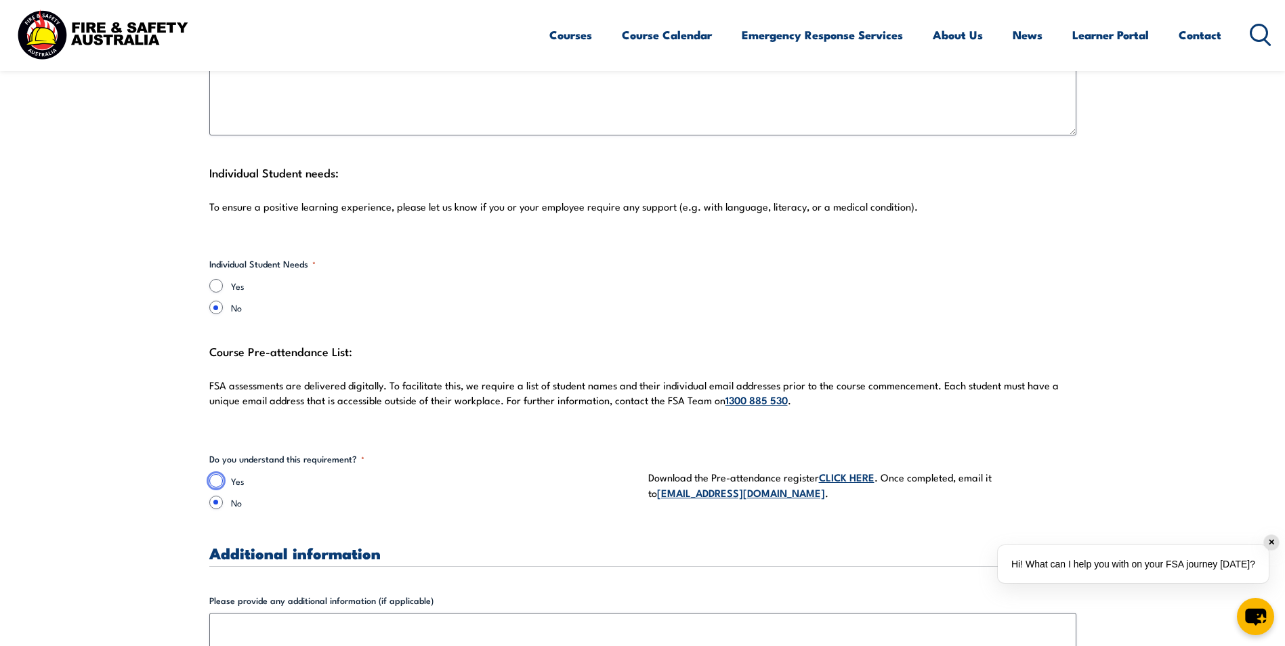
click at [220, 474] on input "Yes" at bounding box center [216, 481] width 14 height 14
radio input "true"
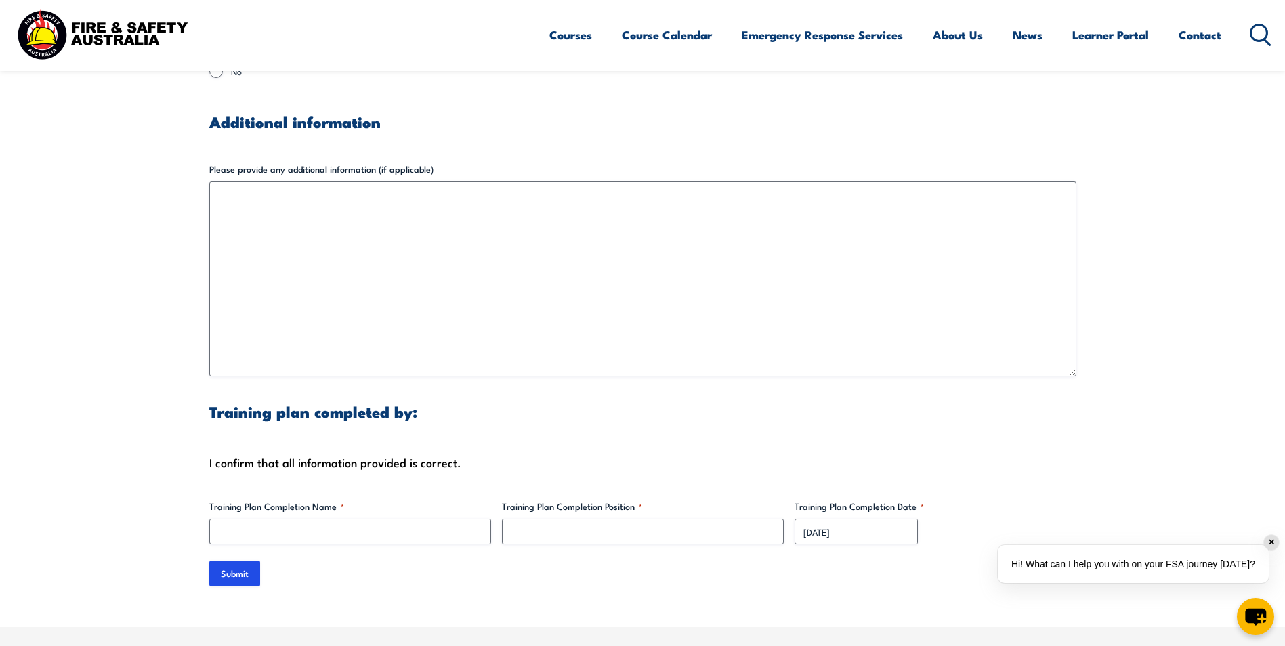
scroll to position [3924, 0]
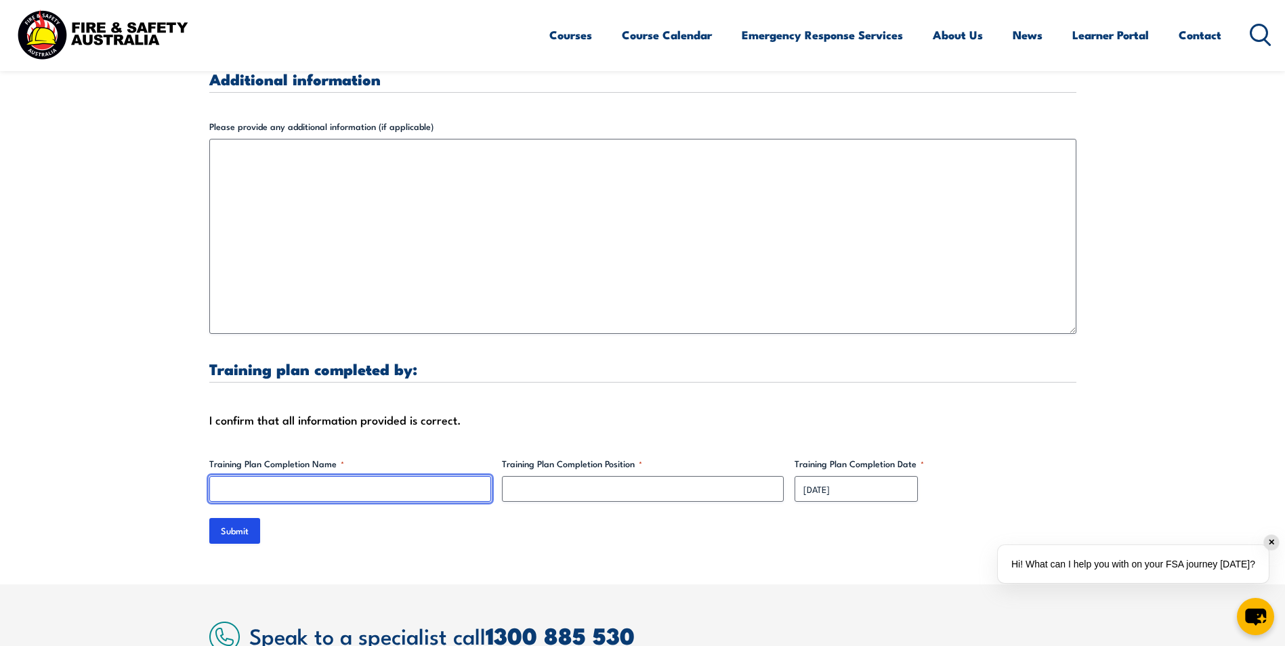
click at [224, 476] on input "Training Plan Completion Name *" at bounding box center [350, 489] width 282 height 26
type input "[PERSON_NAME]"
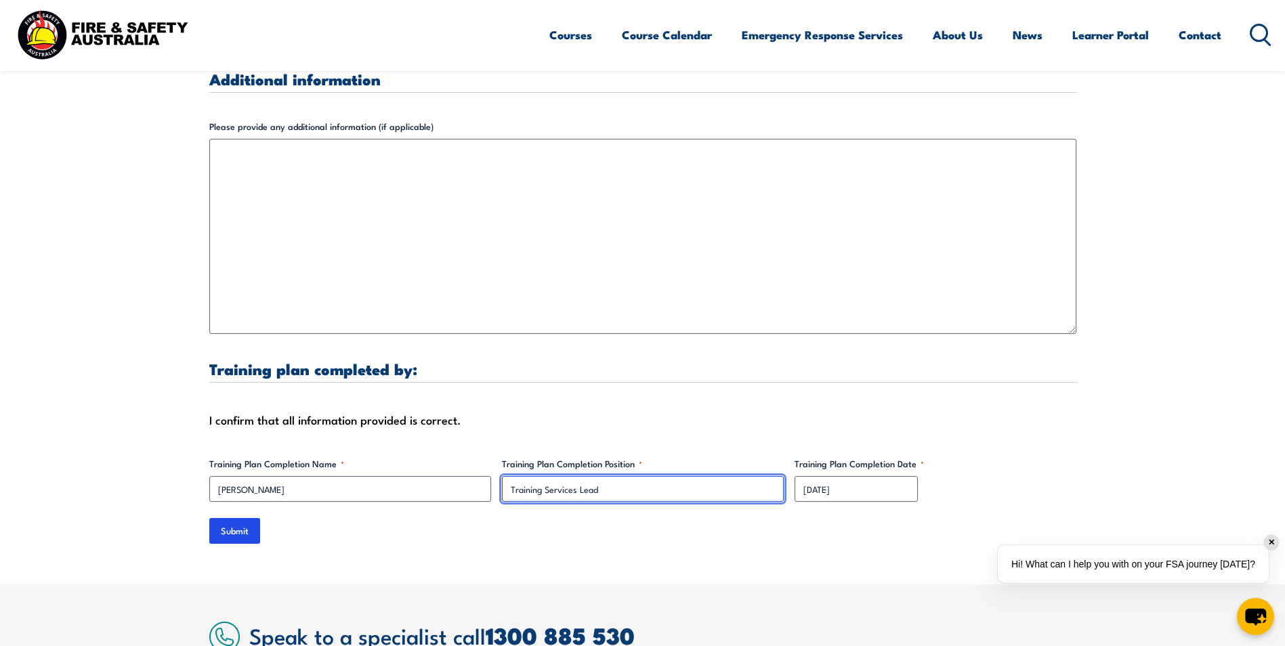
type input "Training Services Lead"
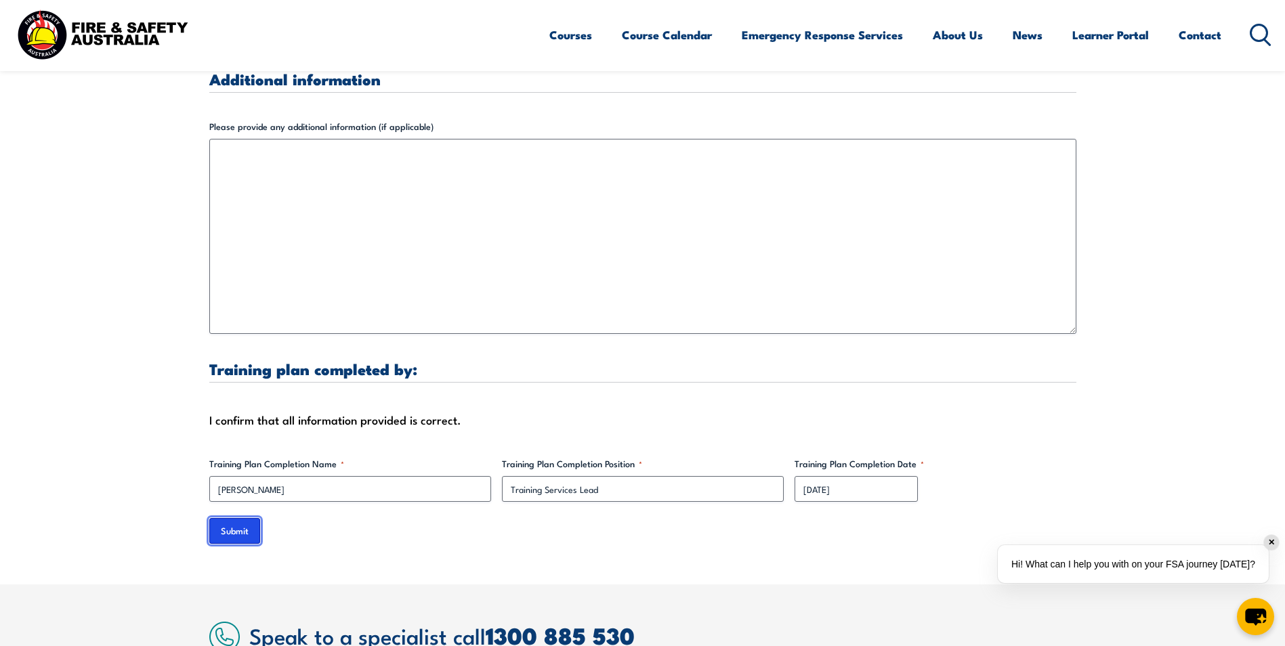
click at [230, 518] on input "Submit" at bounding box center [234, 531] width 51 height 26
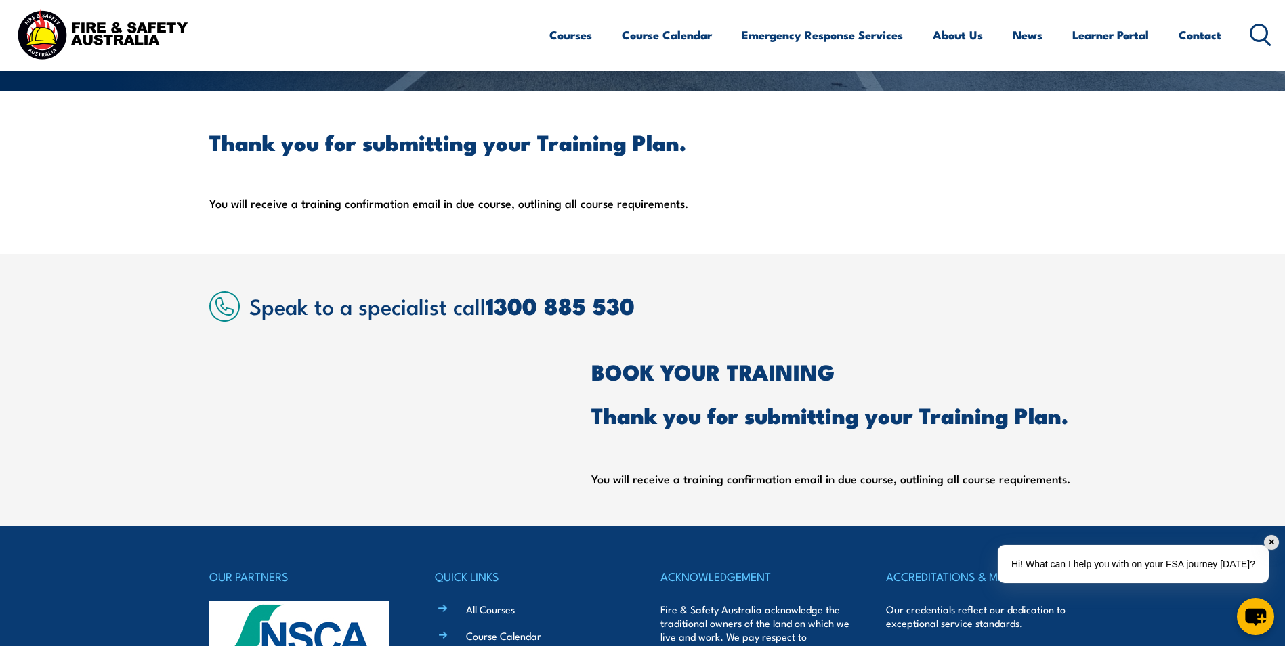
scroll to position [0, 0]
